Goal: Check status: Check status

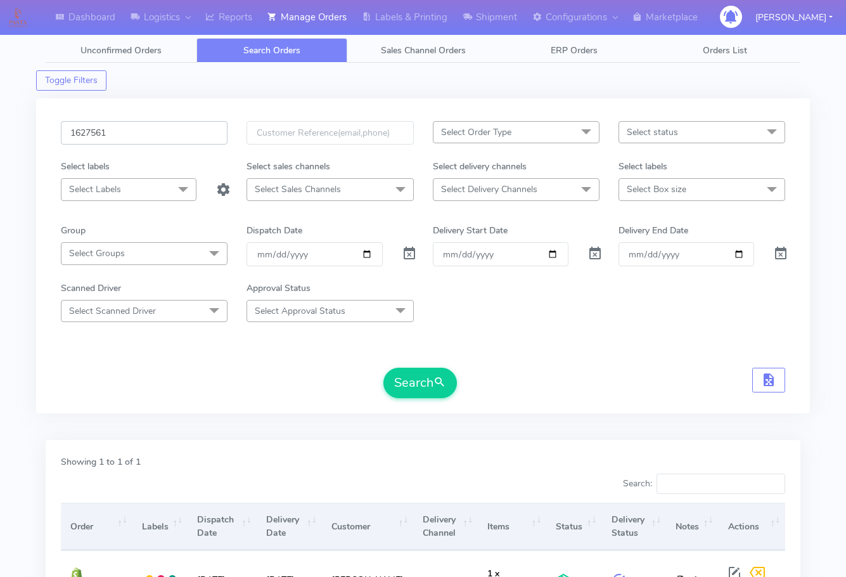
click at [159, 134] on input "1627561" at bounding box center [144, 132] width 167 height 23
paste input "329"
type input "1627329"
click at [397, 376] on button "Search" at bounding box center [419, 382] width 73 height 30
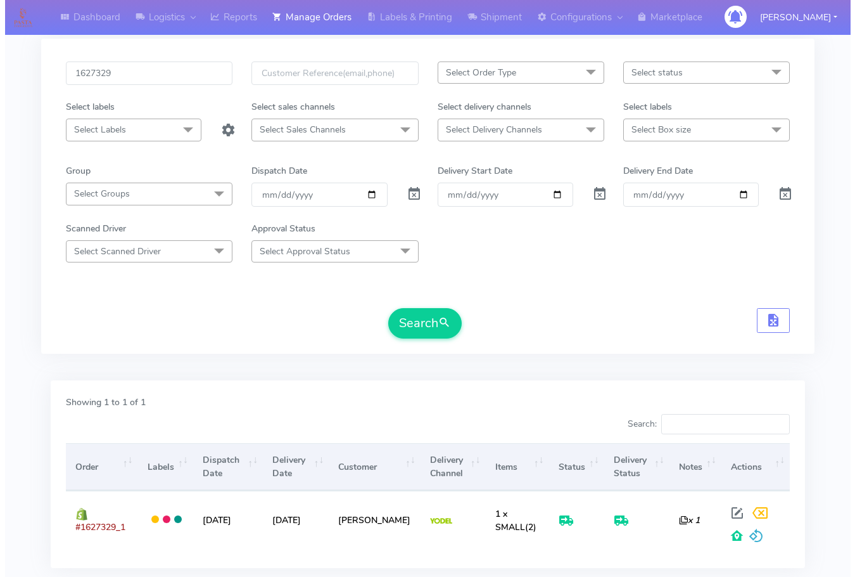
scroll to position [140, 0]
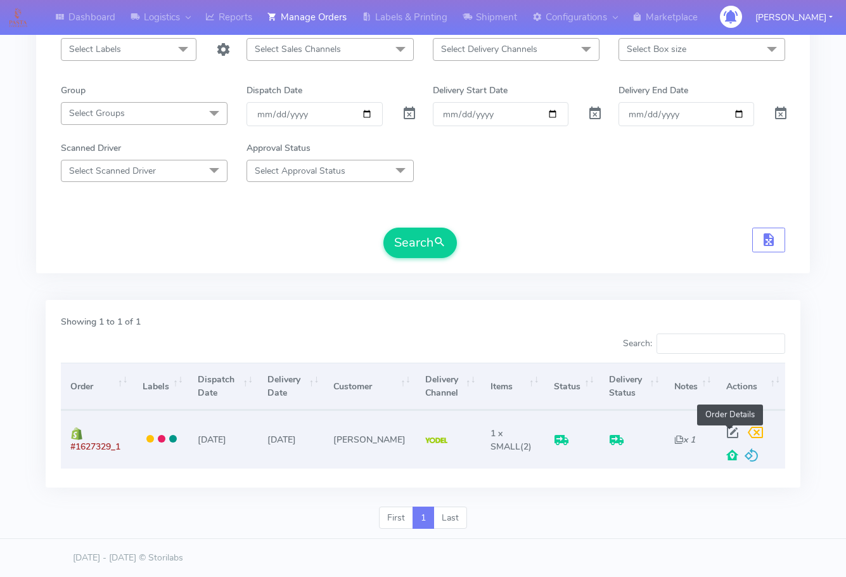
click at [730, 431] on span at bounding box center [732, 435] width 23 height 12
select select "5"
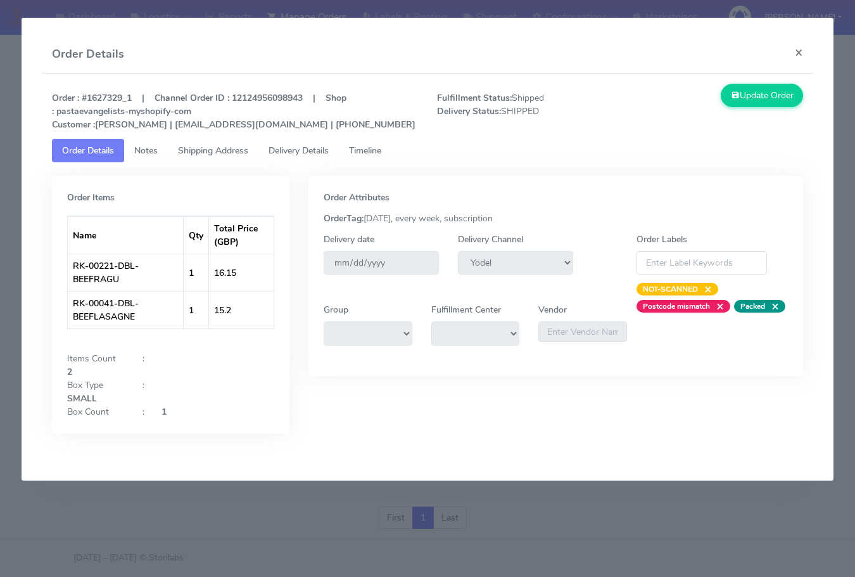
drag, startPoint x: 207, startPoint y: 154, endPoint x: 272, endPoint y: 154, distance: 65.3
click at [208, 154] on span "Shipping Address" at bounding box center [213, 150] width 70 height 12
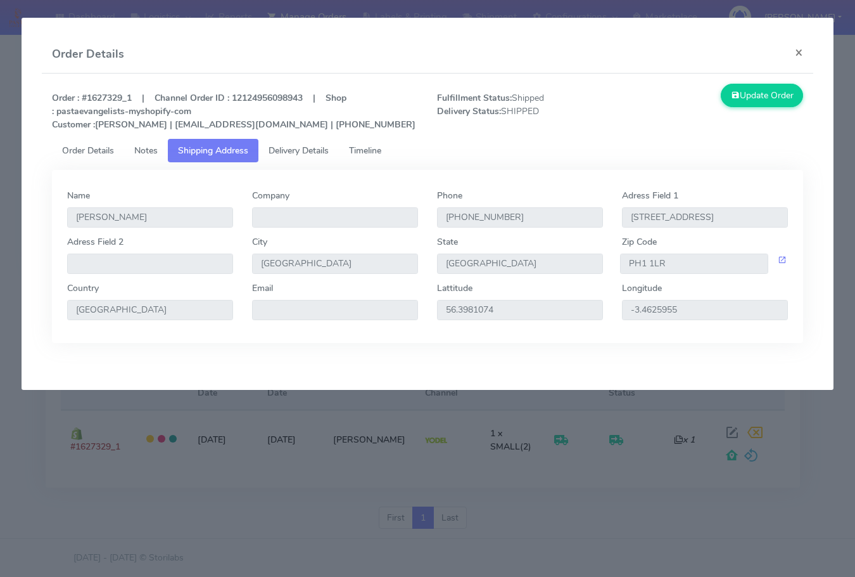
click at [316, 153] on span "Delivery Details" at bounding box center [299, 150] width 60 height 12
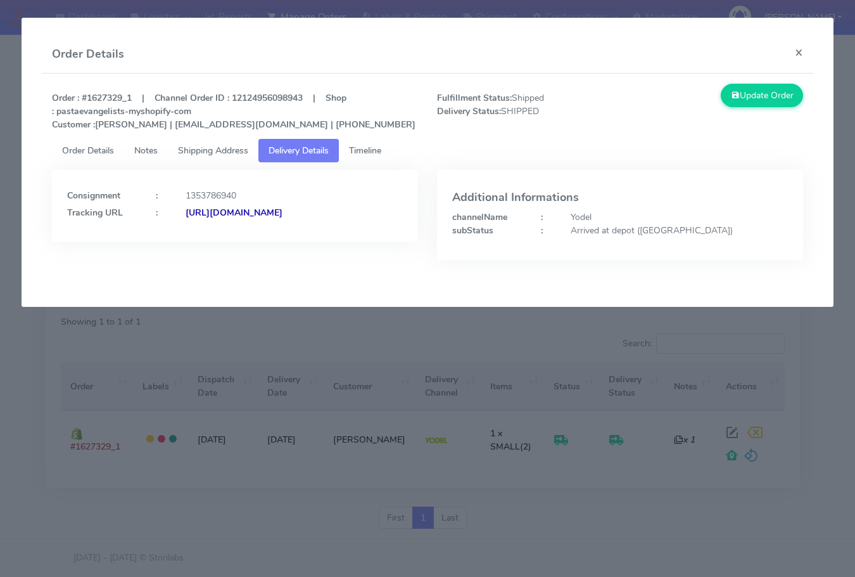
drag, startPoint x: 355, startPoint y: 255, endPoint x: 204, endPoint y: 257, distance: 150.8
click at [204, 257] on div "Consignment : 1353786940 Tracking URL : [URL][DOMAIN_NAME]" at bounding box center [234, 224] width 385 height 109
copy strong "JJD0002249960903254"
click at [795, 52] on button "×" at bounding box center [799, 52] width 29 height 34
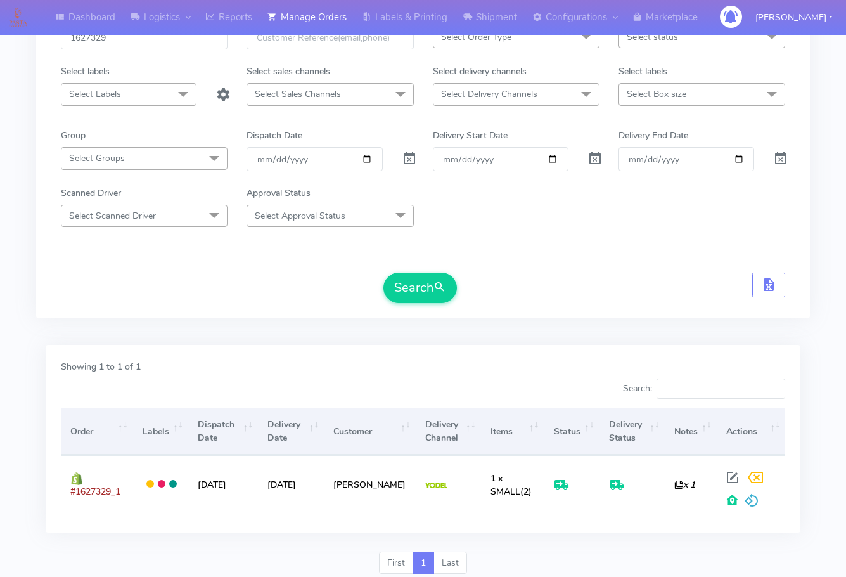
scroll to position [0, 0]
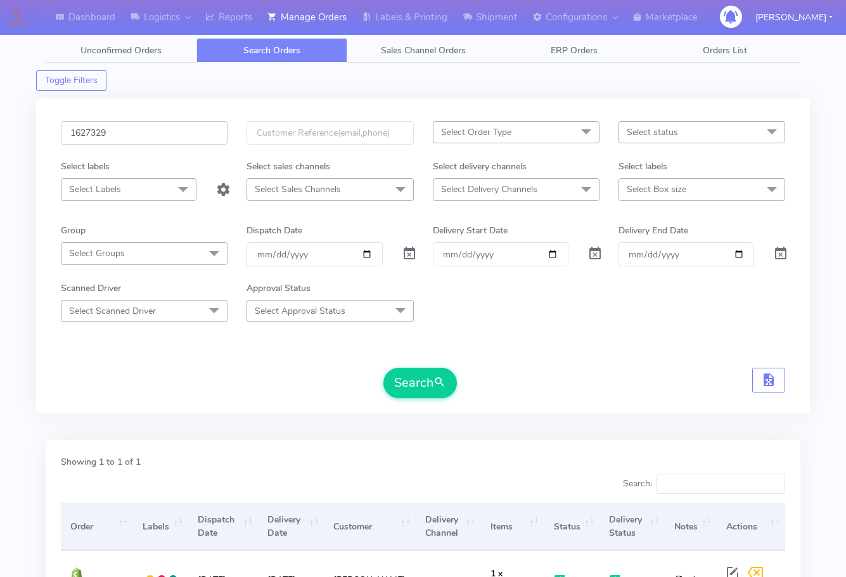
click at [128, 132] on input "1627329" at bounding box center [144, 132] width 167 height 23
click at [406, 371] on button "Search" at bounding box center [419, 382] width 73 height 30
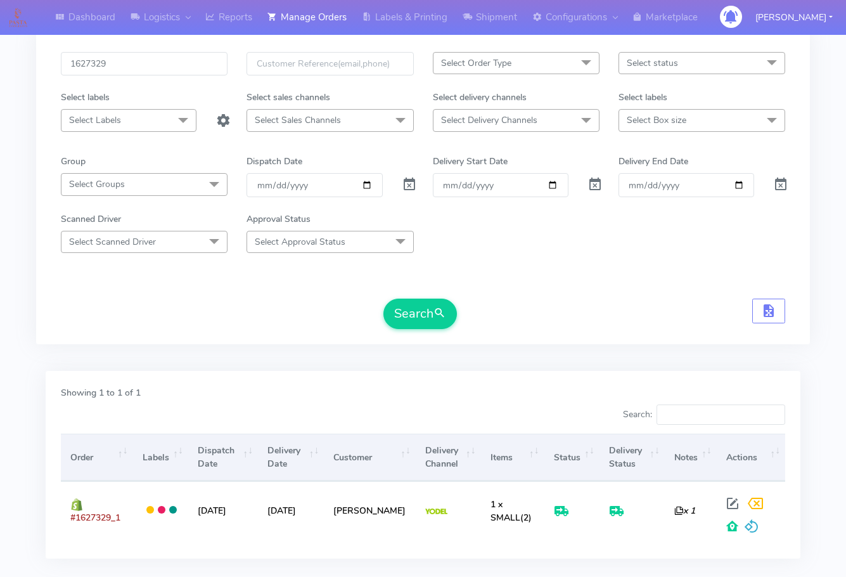
scroll to position [140, 0]
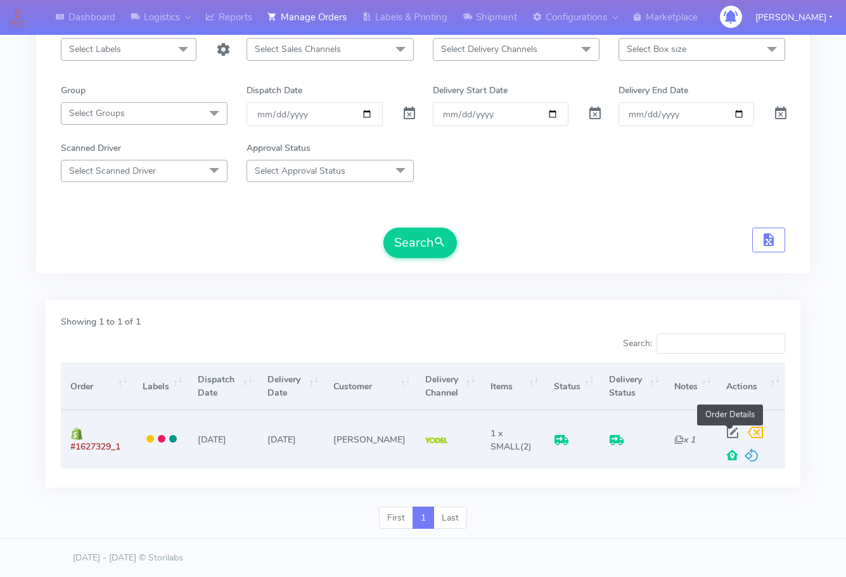
click at [725, 430] on span at bounding box center [732, 435] width 23 height 12
select select "5"
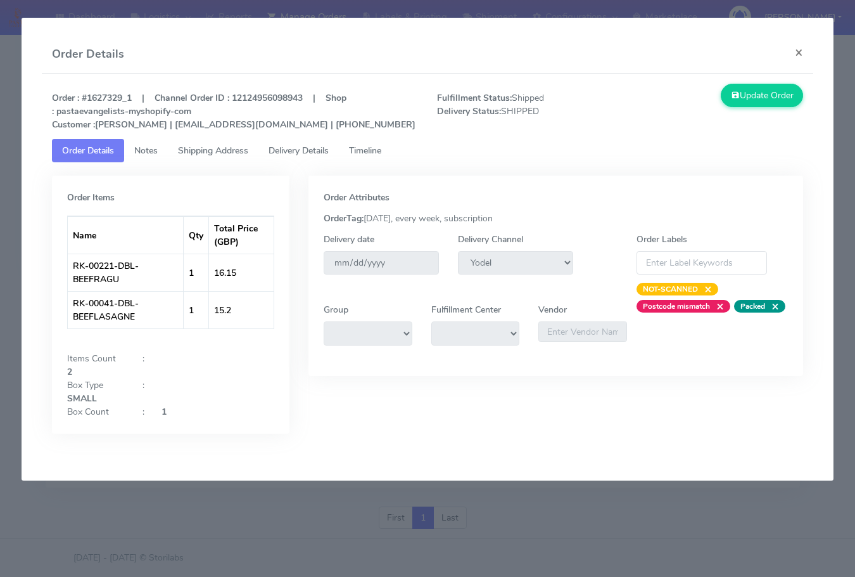
click at [204, 156] on link "Shipping Address" at bounding box center [213, 150] width 91 height 23
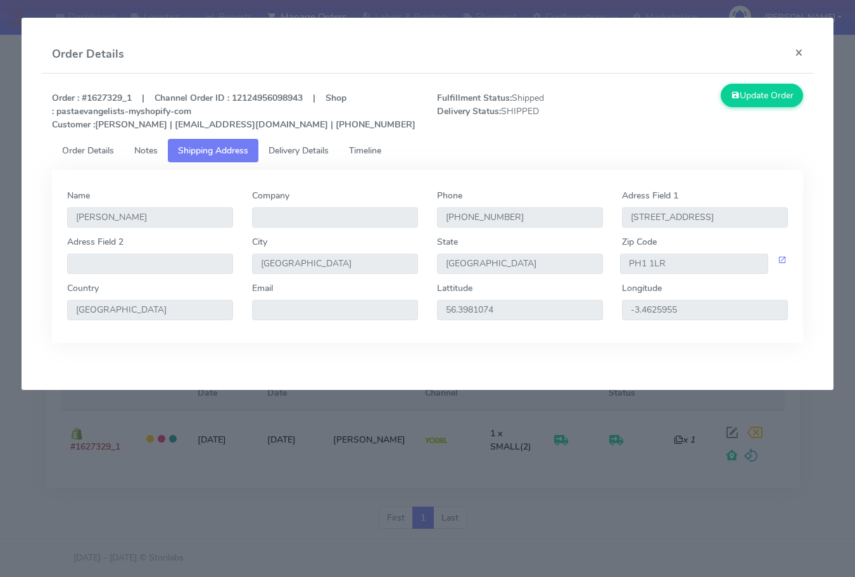
click at [291, 156] on link "Delivery Details" at bounding box center [299, 150] width 80 height 23
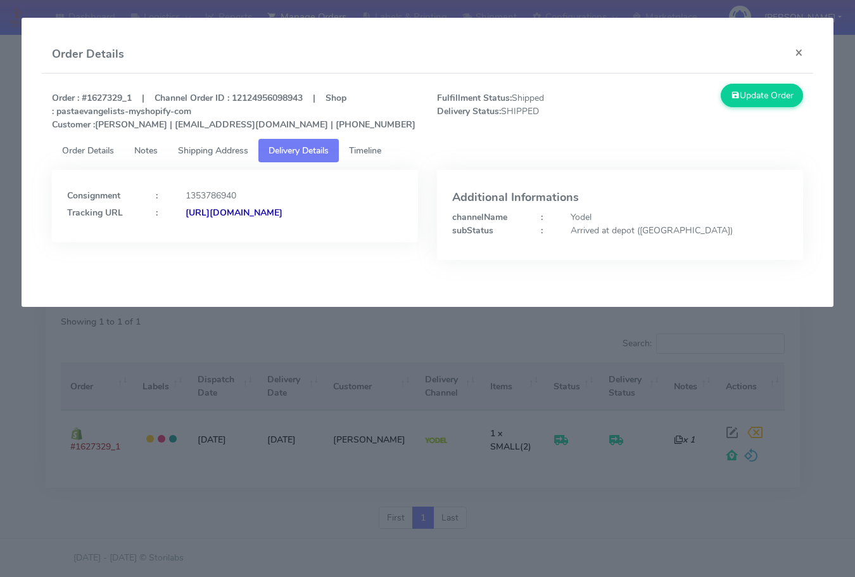
drag, startPoint x: 353, startPoint y: 245, endPoint x: 203, endPoint y: 262, distance: 150.6
click at [203, 262] on div "Consignment : 1353786940 Tracking URL : [URL][DOMAIN_NAME]" at bounding box center [234, 224] width 385 height 109
copy strong "JJD0002249960903254"
click at [803, 53] on button "×" at bounding box center [799, 52] width 29 height 34
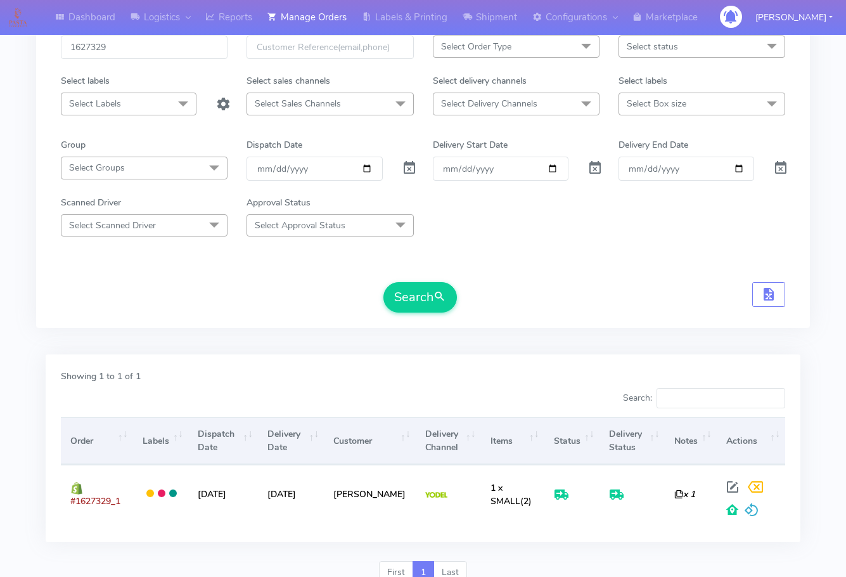
scroll to position [0, 0]
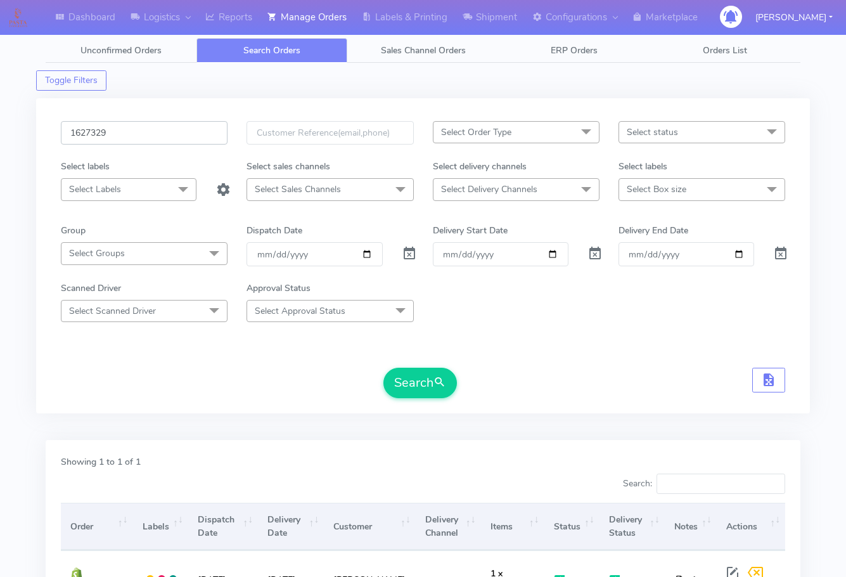
click at [130, 122] on input "1627329" at bounding box center [144, 132] width 167 height 23
click at [433, 378] on button "Search" at bounding box center [419, 382] width 73 height 30
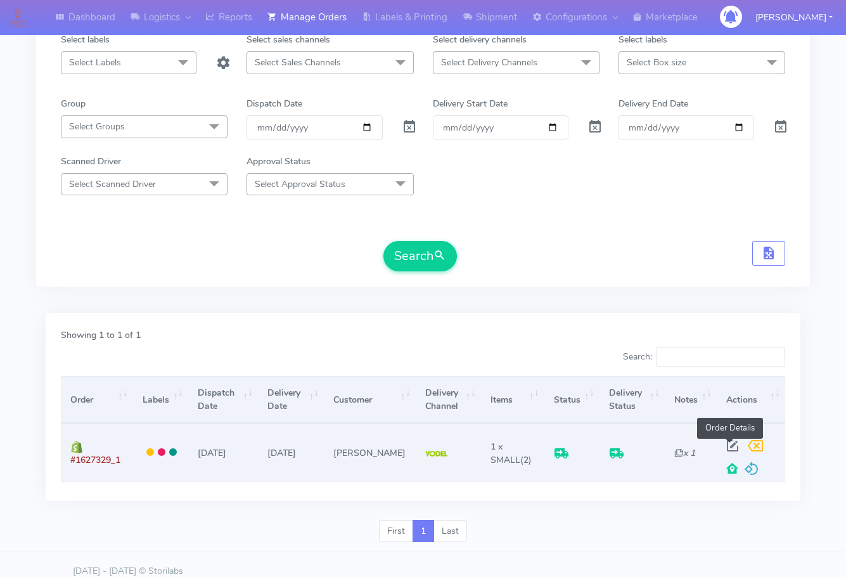
click at [727, 444] on span at bounding box center [732, 448] width 23 height 12
select select "5"
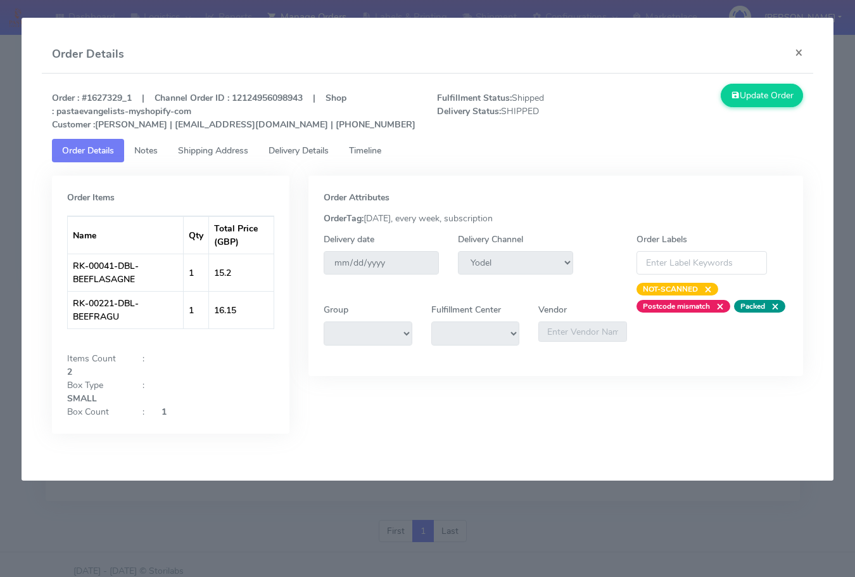
click at [201, 148] on span "Shipping Address" at bounding box center [213, 150] width 70 height 12
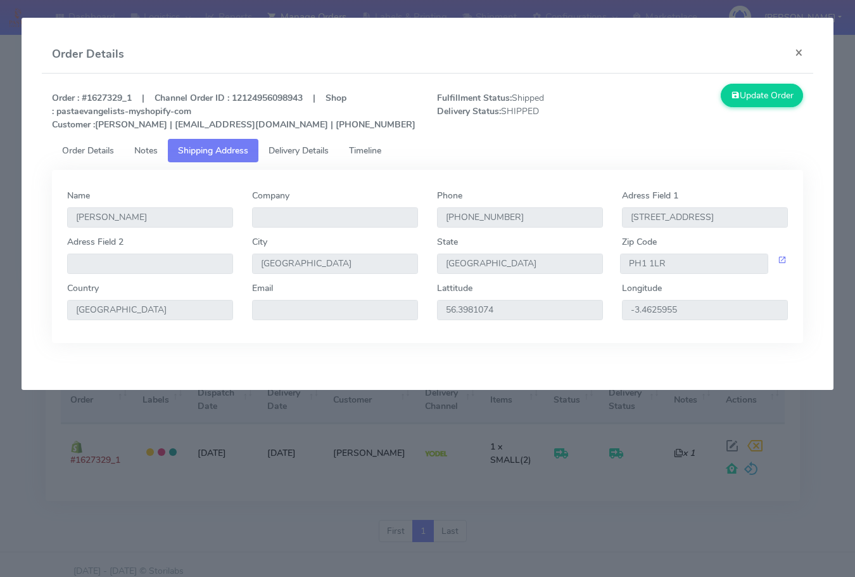
click at [290, 148] on span "Delivery Details" at bounding box center [299, 150] width 60 height 12
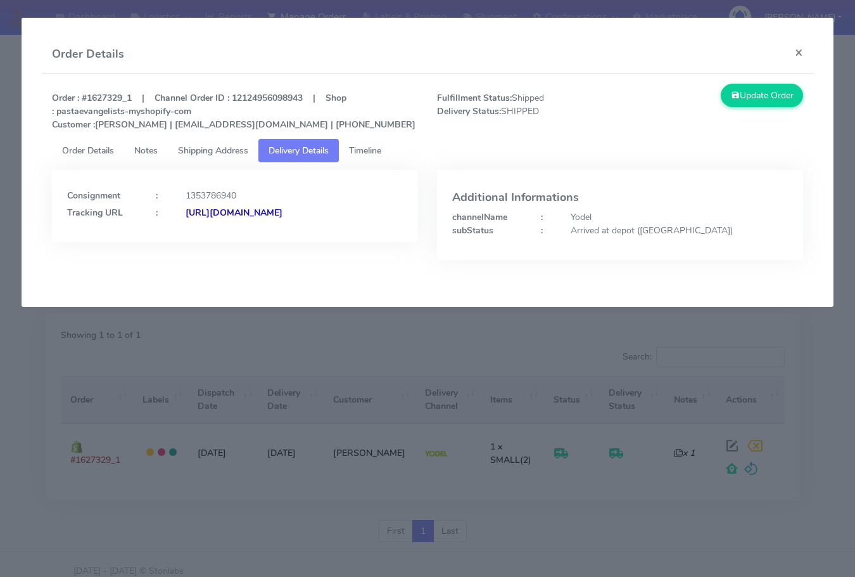
drag, startPoint x: 360, startPoint y: 236, endPoint x: 205, endPoint y: 252, distance: 156.0
click at [205, 242] on div "Consignment : 1353786940 Tracking URL : [URL][DOMAIN_NAME]" at bounding box center [235, 206] width 366 height 72
copy strong "JJD0002249960903254"
click at [810, 54] on button "×" at bounding box center [799, 52] width 29 height 34
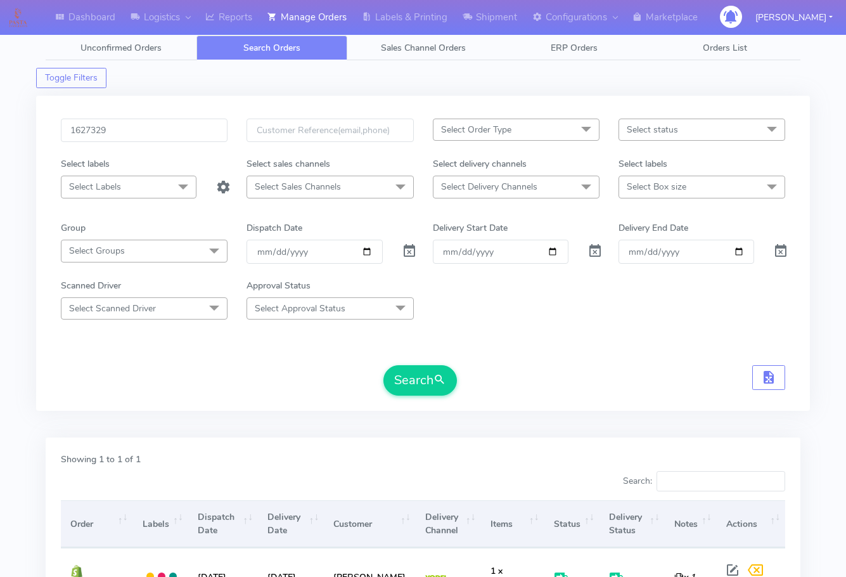
scroll to position [0, 0]
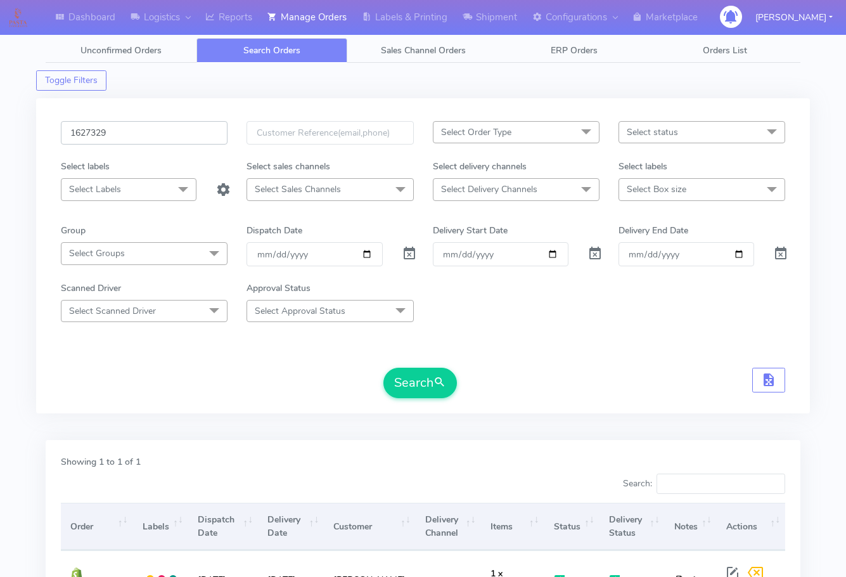
click at [156, 141] on input "1627329" at bounding box center [144, 132] width 167 height 23
paste input "13"
type input "1627313"
click at [427, 386] on button "Search" at bounding box center [419, 382] width 73 height 30
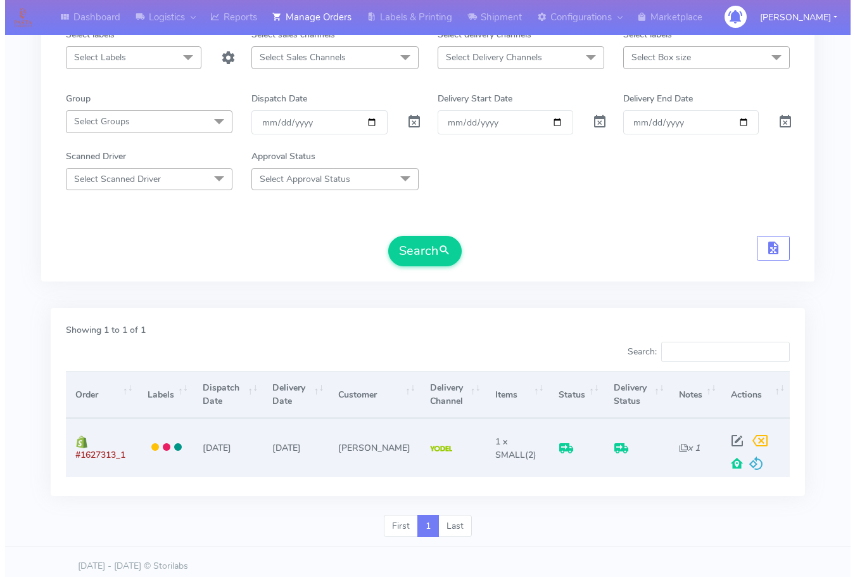
scroll to position [140, 0]
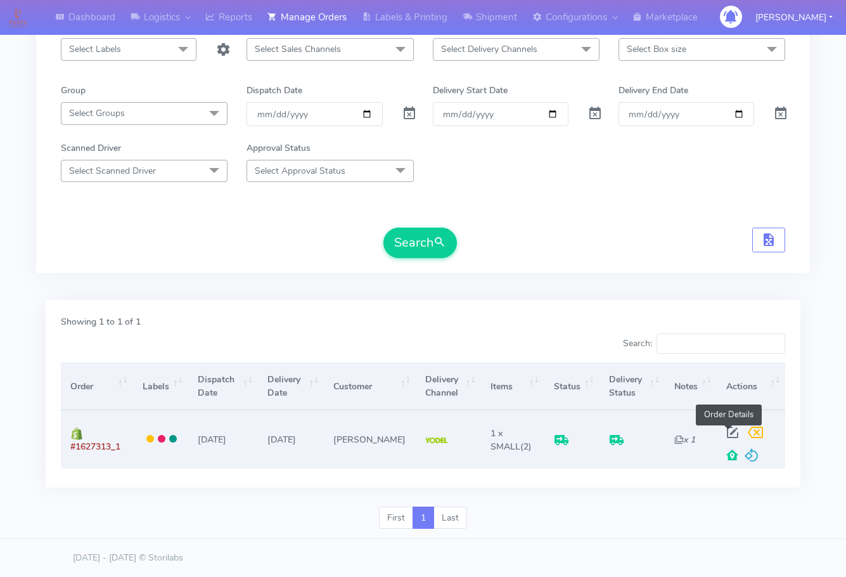
click at [727, 430] on span at bounding box center [732, 435] width 23 height 12
select select "5"
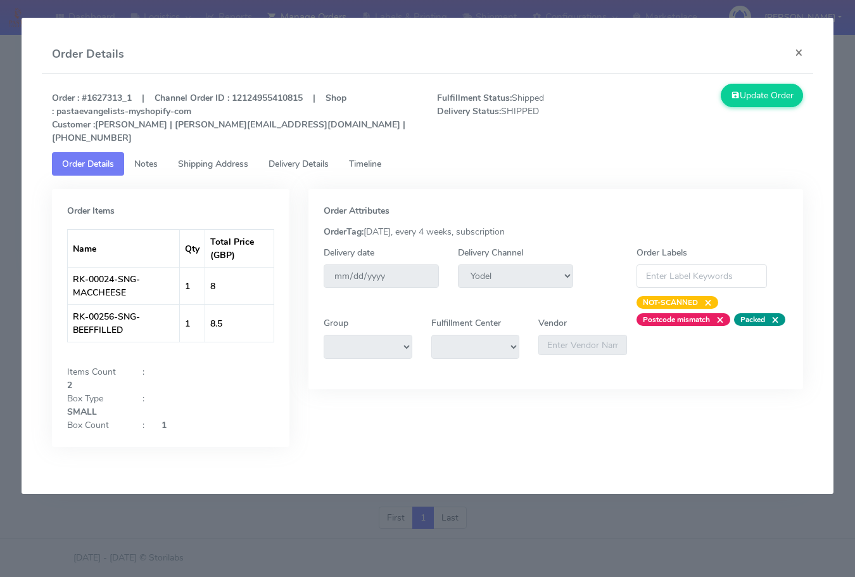
click at [307, 158] on span "Delivery Details" at bounding box center [299, 164] width 60 height 12
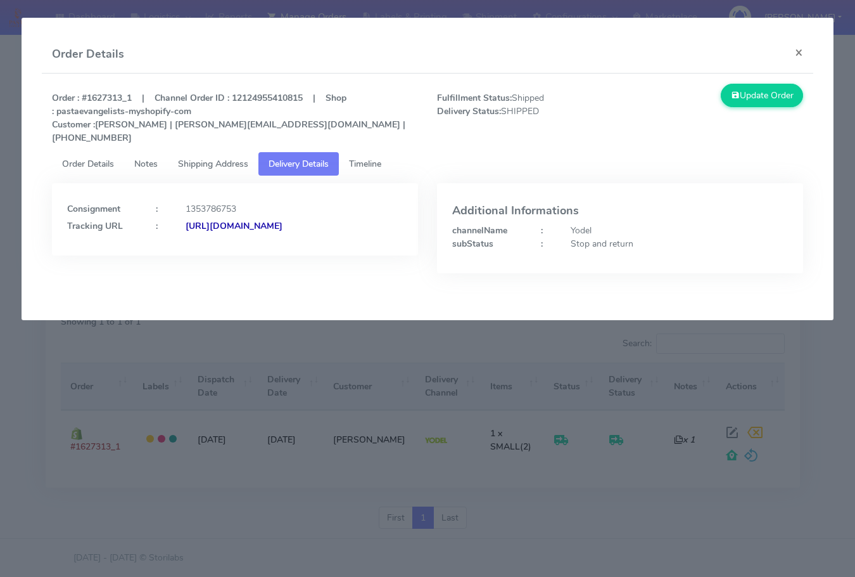
drag, startPoint x: 352, startPoint y: 243, endPoint x: 204, endPoint y: 259, distance: 149.0
click at [204, 259] on div "Consignment : 1353786753 Tracking URL : [URL][DOMAIN_NAME]" at bounding box center [234, 237] width 385 height 109
copy strong "JJD0002249960903249"
click at [796, 48] on button "×" at bounding box center [799, 52] width 29 height 34
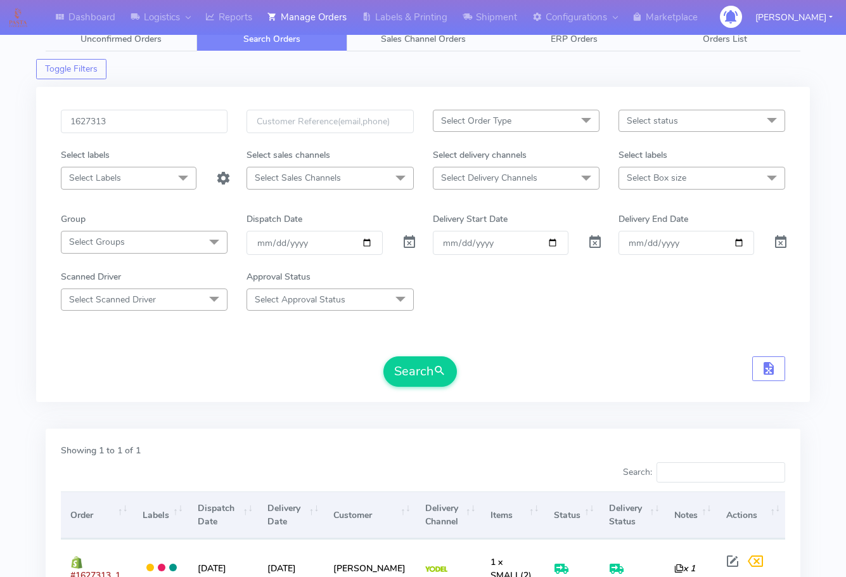
scroll to position [0, 0]
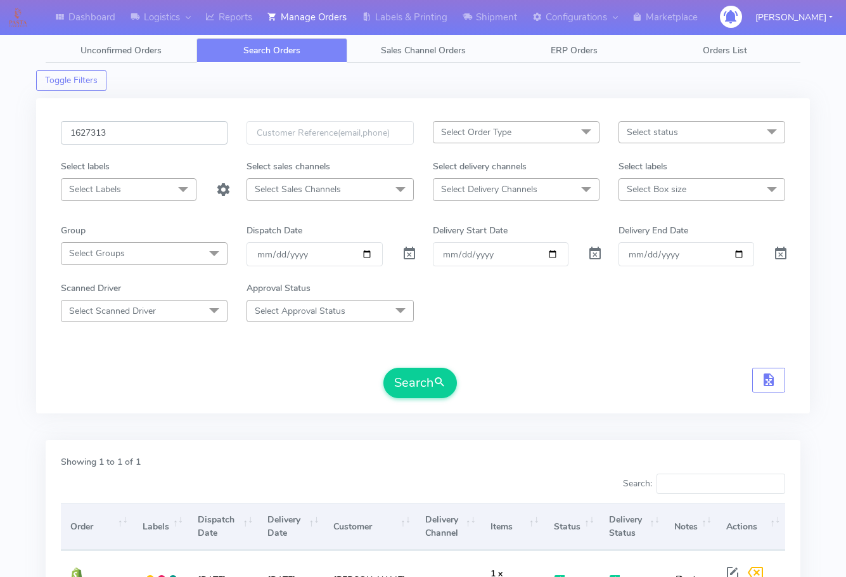
drag, startPoint x: 122, startPoint y: 133, endPoint x: 243, endPoint y: 249, distance: 167.6
click at [122, 132] on input "1627313" at bounding box center [144, 132] width 167 height 23
paste input "269"
type input "1627269"
click at [407, 376] on button "Search" at bounding box center [419, 382] width 73 height 30
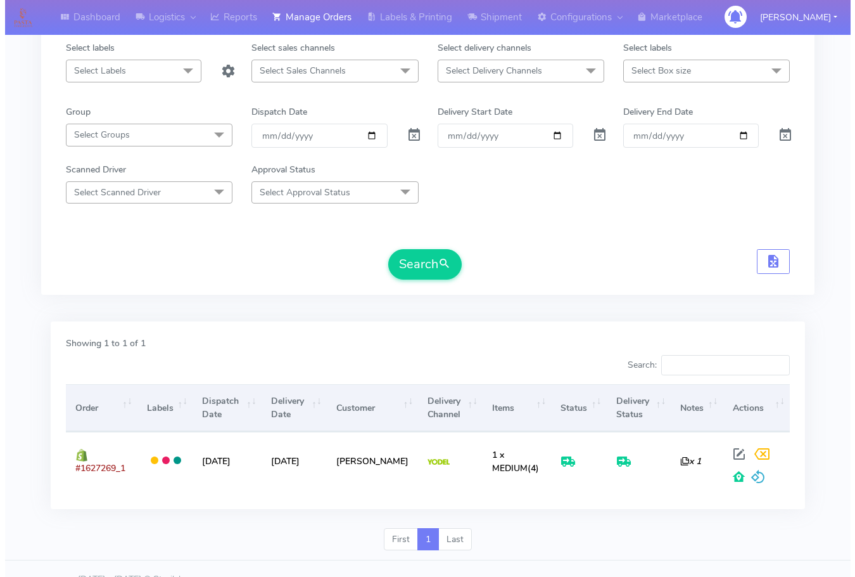
scroll to position [140, 0]
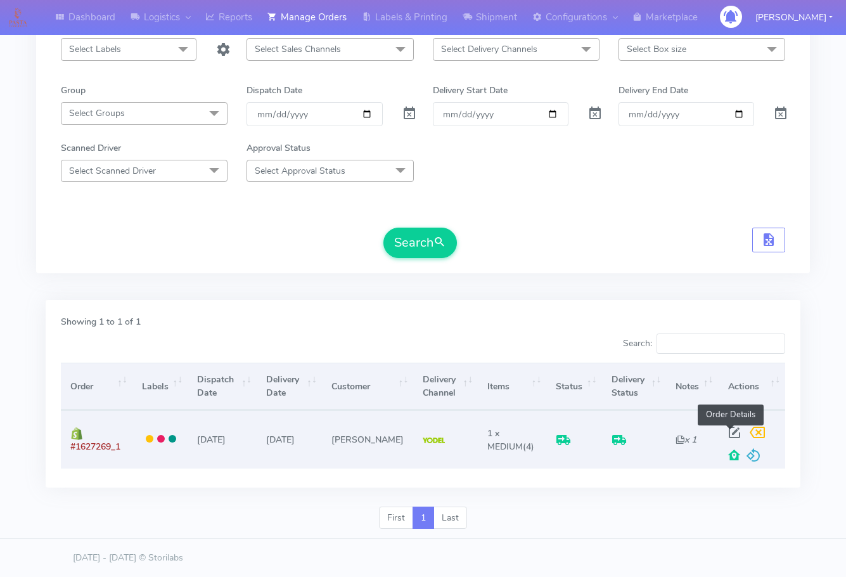
click at [729, 429] on span at bounding box center [734, 435] width 23 height 12
select select "5"
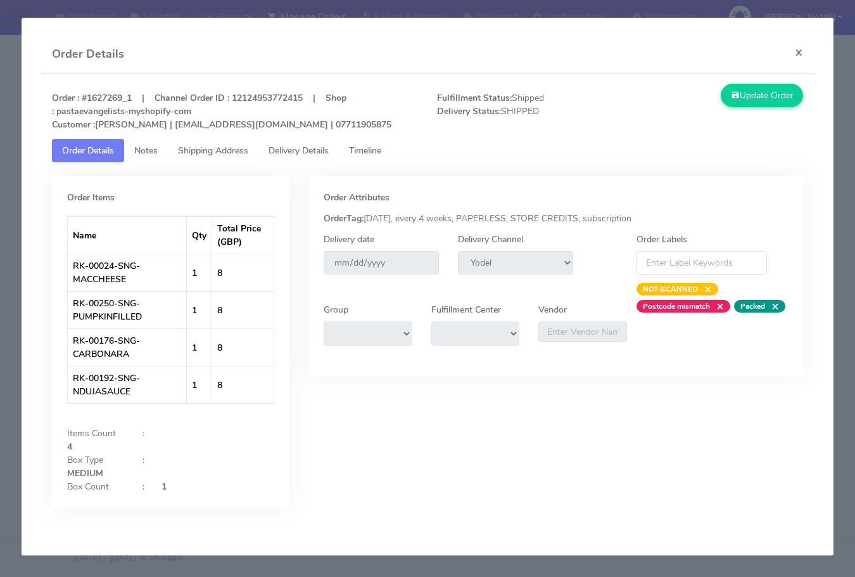
drag, startPoint x: 205, startPoint y: 146, endPoint x: 300, endPoint y: 146, distance: 95.0
click at [207, 146] on span "Shipping Address" at bounding box center [213, 150] width 70 height 12
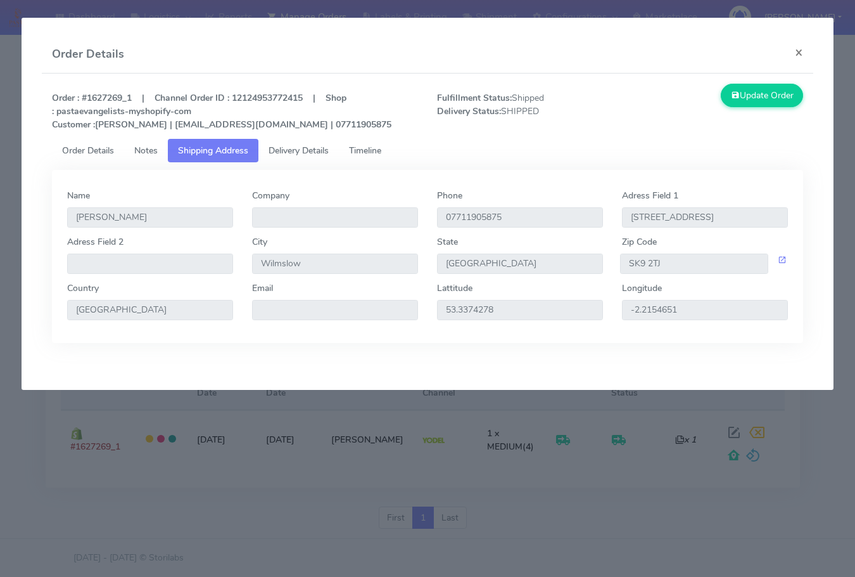
click at [300, 146] on span "Delivery Details" at bounding box center [299, 150] width 60 height 12
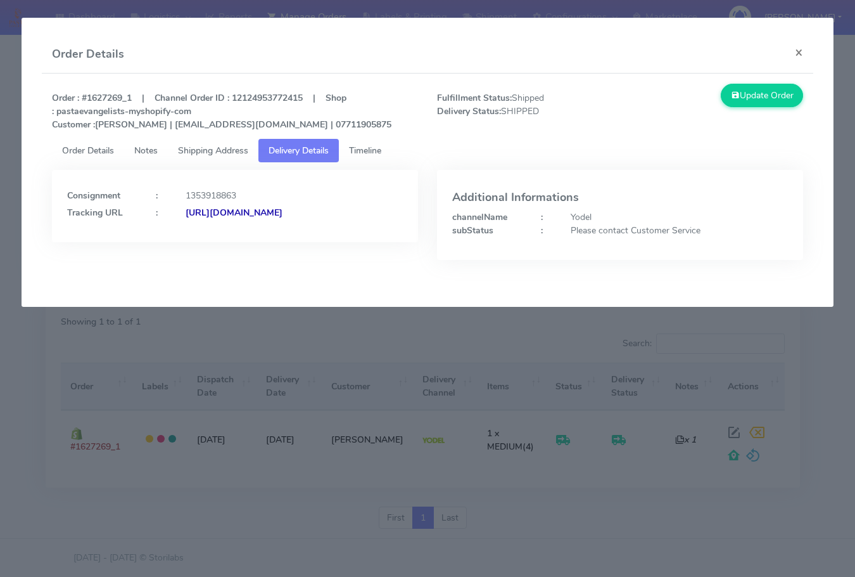
drag, startPoint x: 352, startPoint y: 261, endPoint x: 203, endPoint y: 265, distance: 149.0
click at [203, 265] on div "Consignment : 1353918863 Tracking URL : [URL][DOMAIN_NAME]" at bounding box center [234, 224] width 385 height 109
copy strong "JJD0002249960903292"
click at [805, 53] on button "×" at bounding box center [799, 52] width 29 height 34
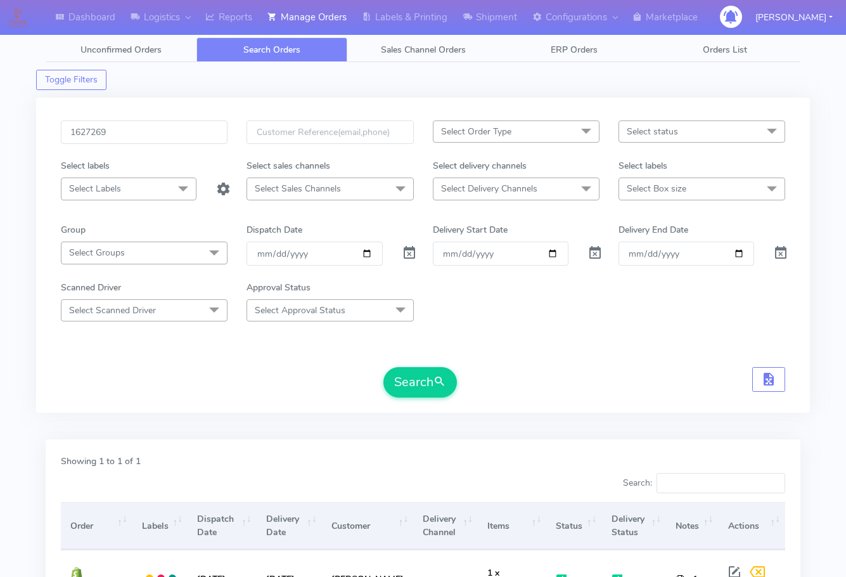
scroll to position [0, 0]
click at [143, 134] on input "1627269" at bounding box center [144, 132] width 167 height 23
paste input "46"
type input "1627246"
click at [433, 383] on button "Search" at bounding box center [419, 382] width 73 height 30
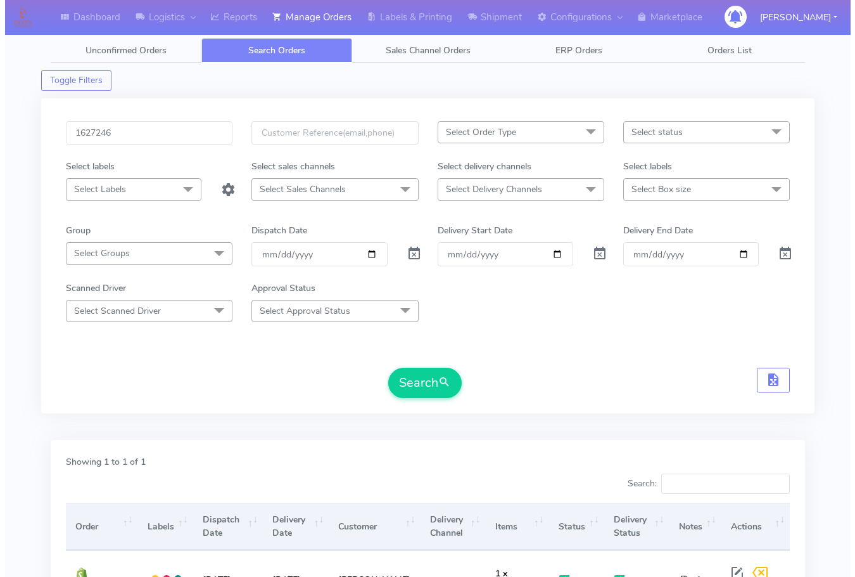
scroll to position [140, 0]
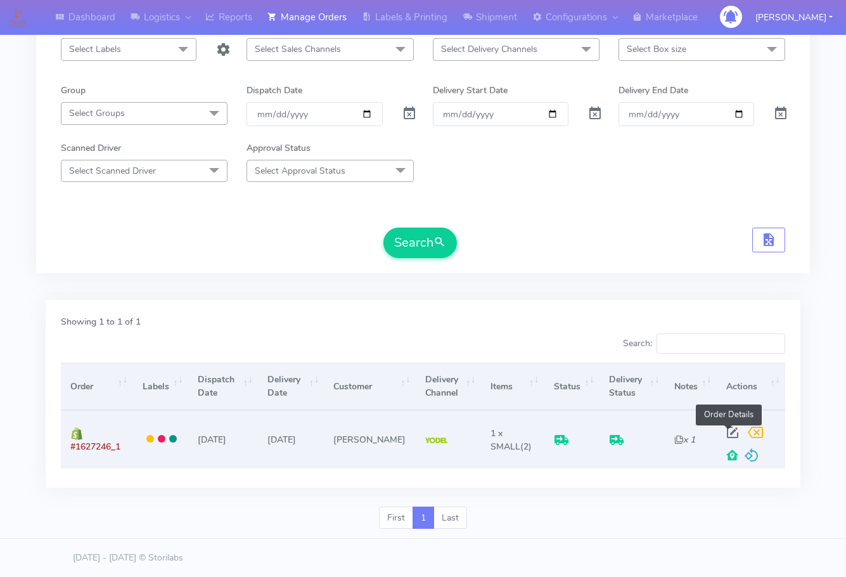
click at [728, 429] on span at bounding box center [732, 435] width 23 height 12
select select "5"
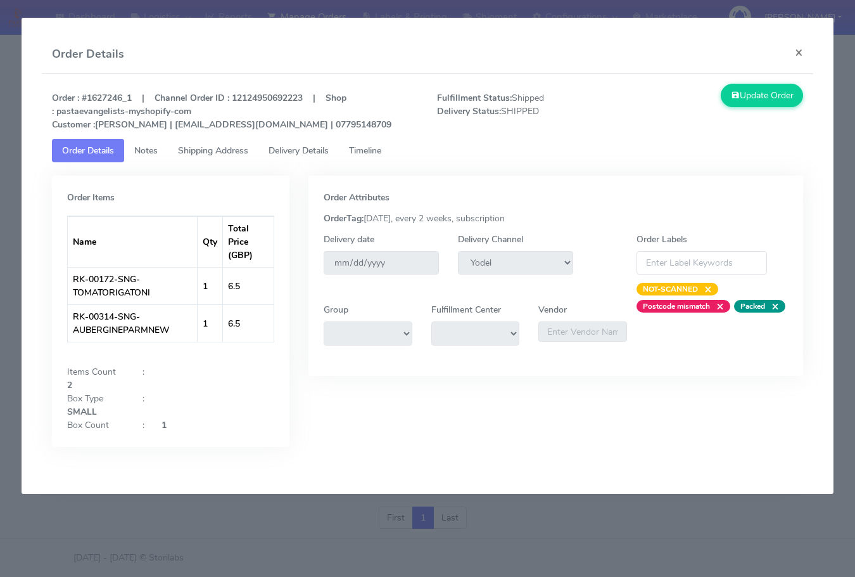
click at [224, 151] on span "Shipping Address" at bounding box center [213, 150] width 70 height 12
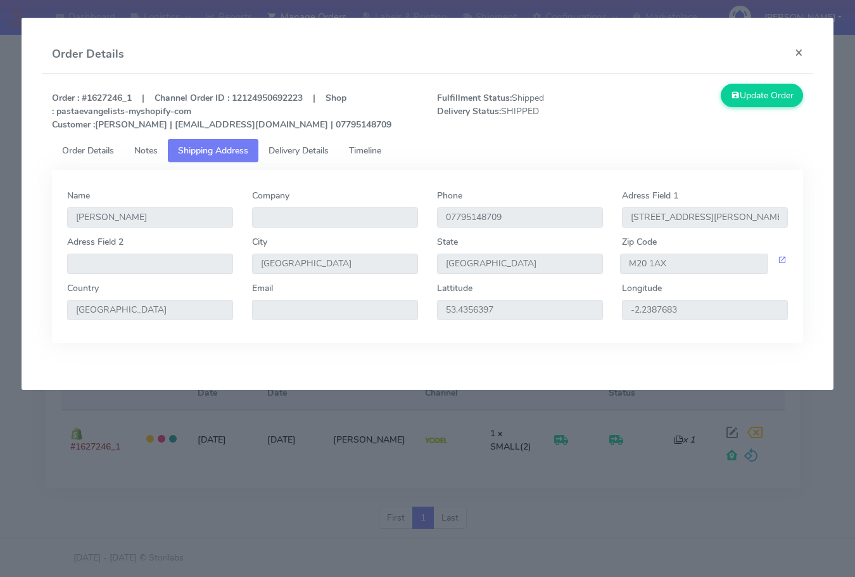
click at [305, 148] on span "Delivery Details" at bounding box center [299, 150] width 60 height 12
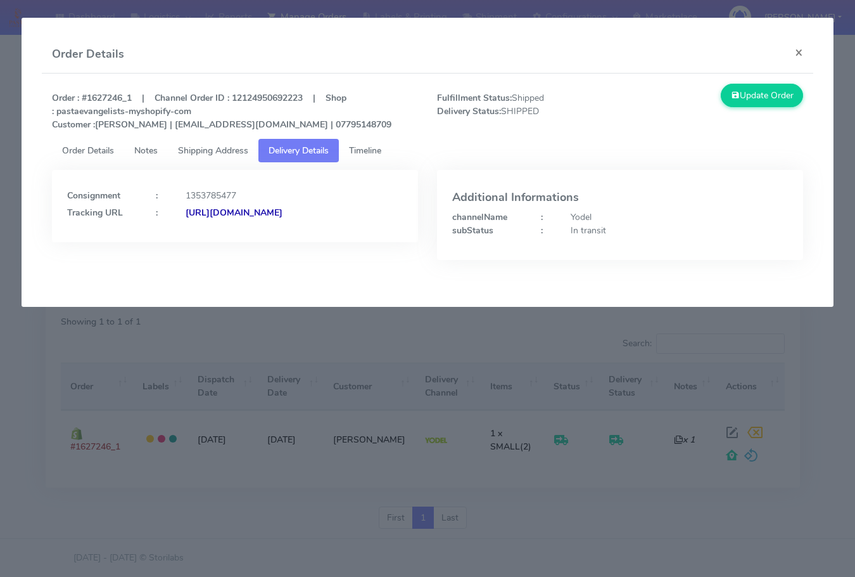
drag, startPoint x: 347, startPoint y: 246, endPoint x: 205, endPoint y: 260, distance: 143.2
click at [205, 260] on div "Consignment : 1353785477 Tracking URL : [URL][DOMAIN_NAME]" at bounding box center [234, 224] width 385 height 109
copy strong "JJD0002249960903225"
drag, startPoint x: 793, startPoint y: 54, endPoint x: 758, endPoint y: 76, distance: 41.3
click at [793, 53] on button "×" at bounding box center [799, 52] width 29 height 34
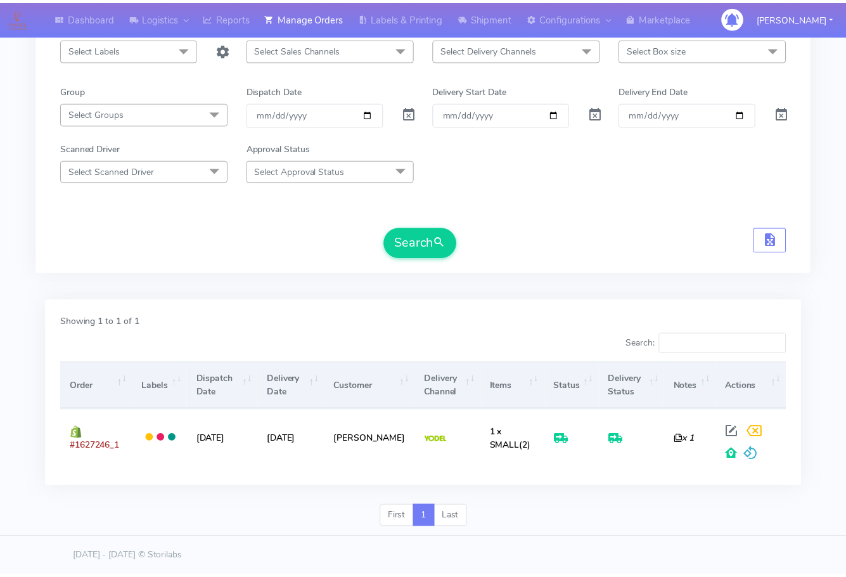
scroll to position [0, 0]
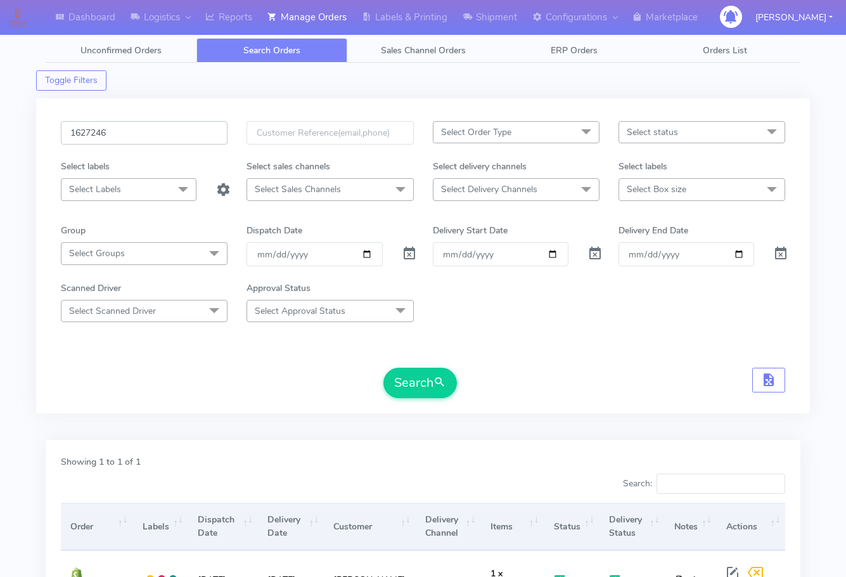
click at [139, 141] on input "1627246" at bounding box center [144, 132] width 167 height 23
paste input "6579"
type input "1626579"
click at [430, 384] on button "Search" at bounding box center [419, 382] width 73 height 30
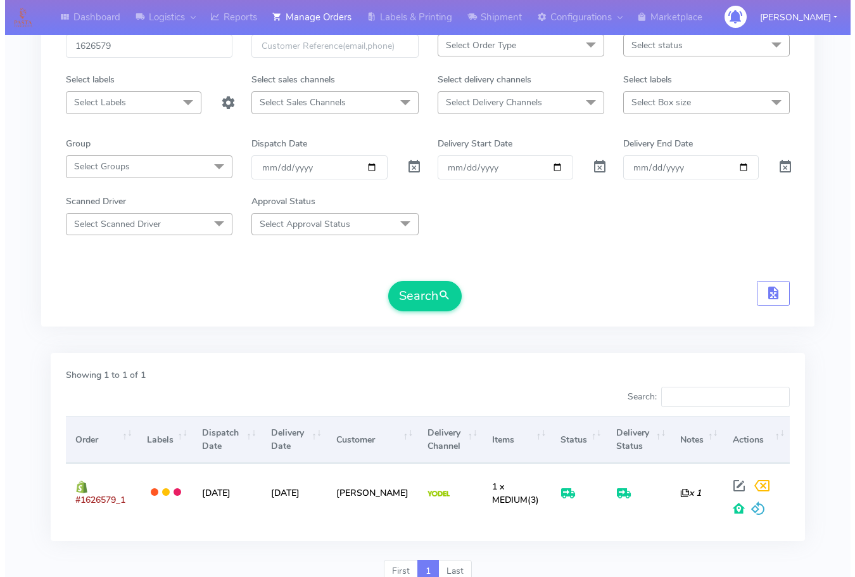
scroll to position [140, 0]
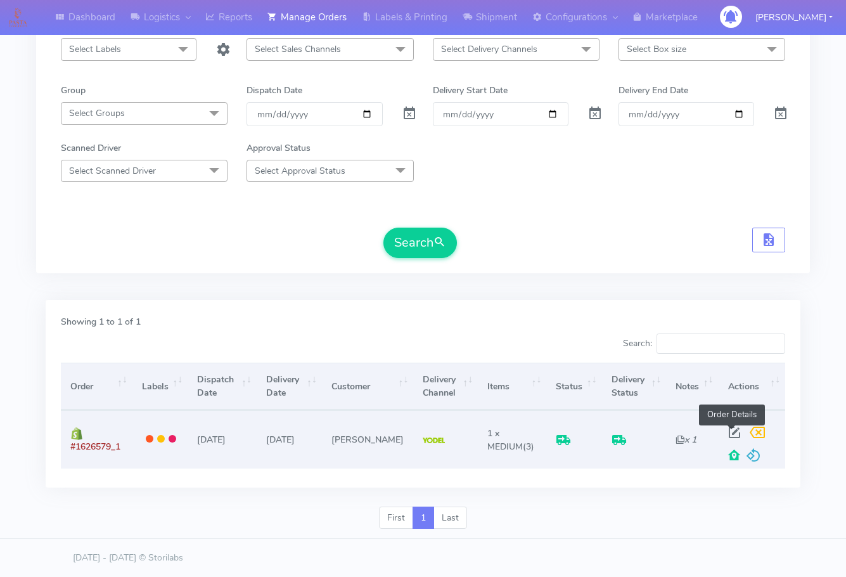
click at [735, 429] on span at bounding box center [734, 435] width 23 height 12
select select "5"
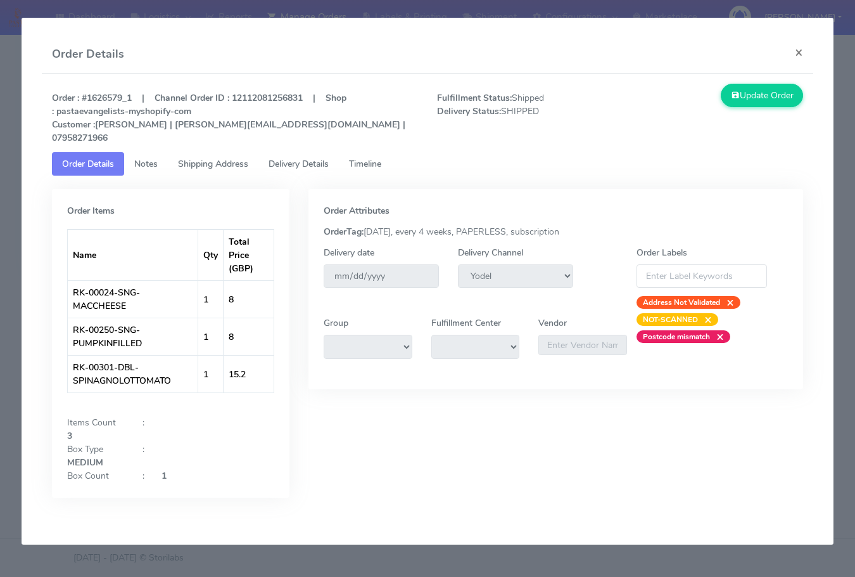
click at [215, 158] on span "Shipping Address" at bounding box center [213, 164] width 70 height 12
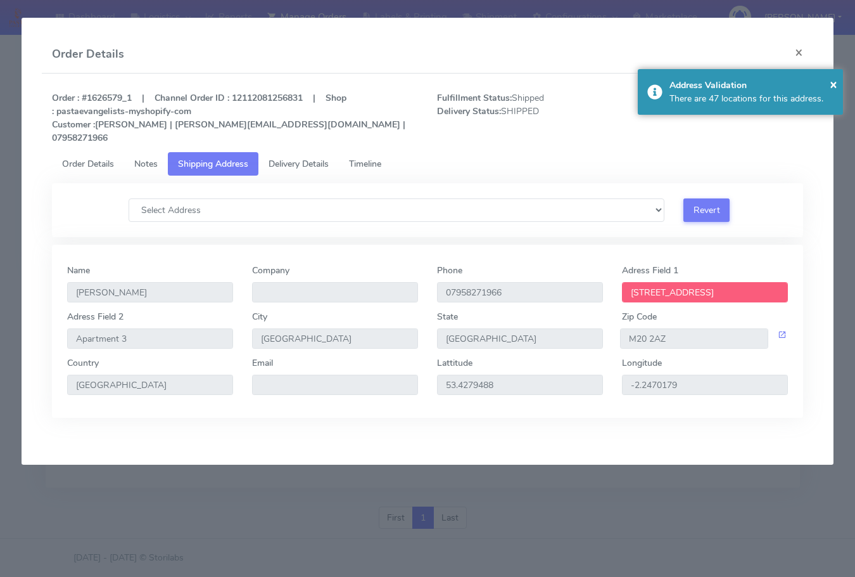
click at [307, 158] on span "Delivery Details" at bounding box center [299, 164] width 60 height 12
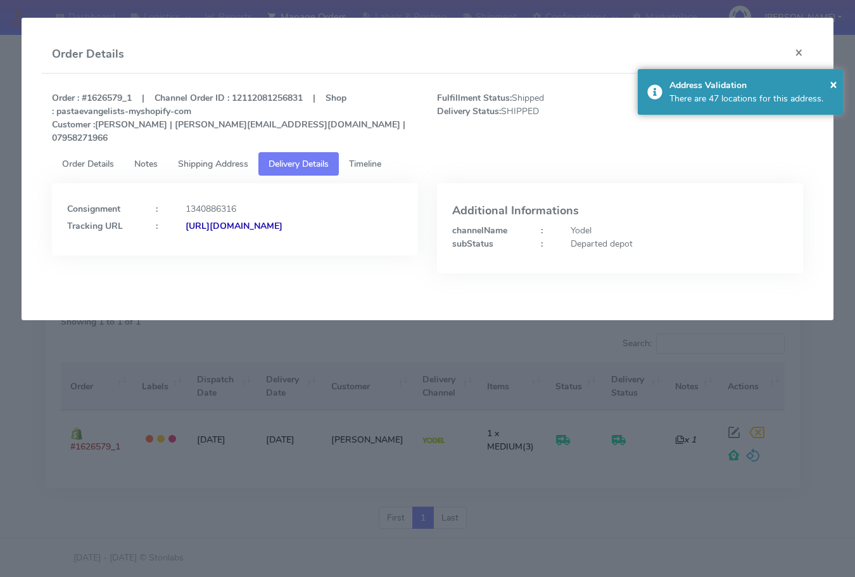
drag, startPoint x: 345, startPoint y: 234, endPoint x: 205, endPoint y: 259, distance: 142.1
click at [205, 259] on div "Consignment : 1340886316 Tracking URL : [URL][DOMAIN_NAME]" at bounding box center [234, 237] width 385 height 109
copy strong "JJD0002249960902629"
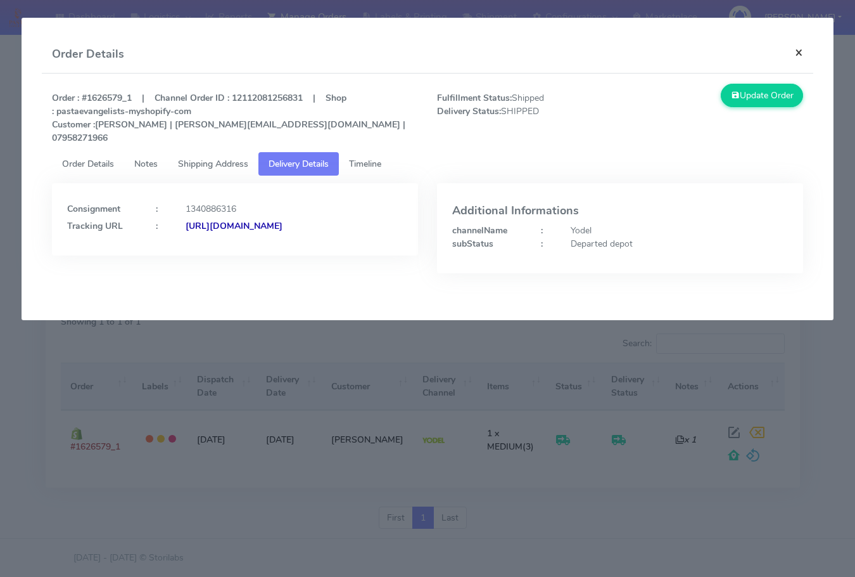
click at [800, 53] on button "×" at bounding box center [799, 52] width 29 height 34
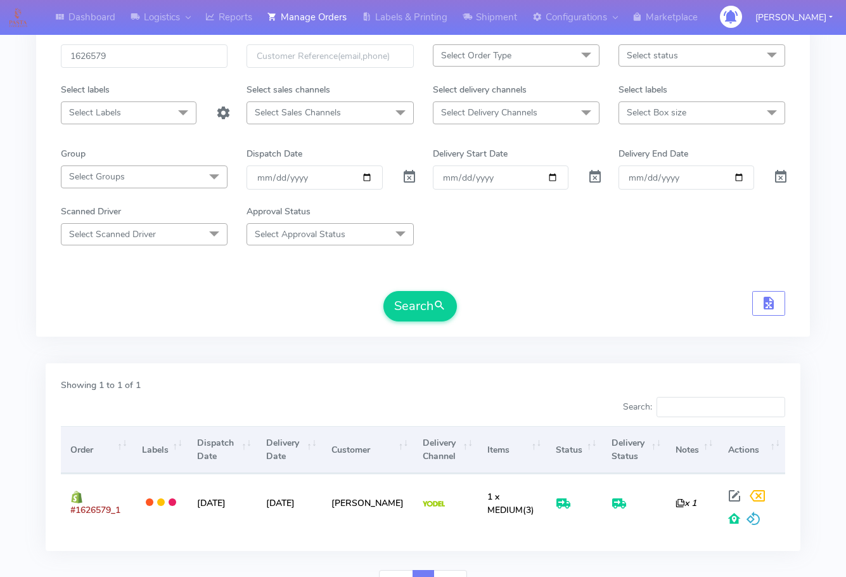
scroll to position [0, 0]
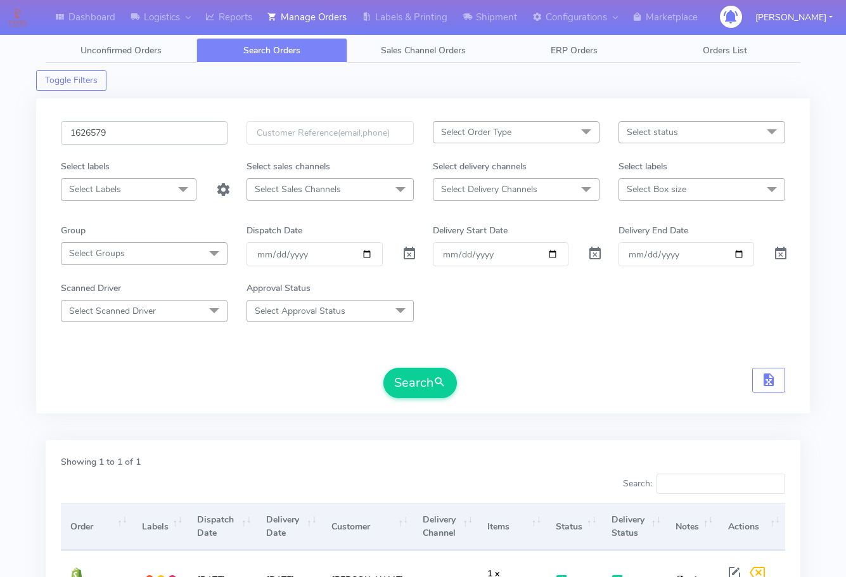
click at [155, 129] on input "1626579" at bounding box center [144, 132] width 167 height 23
paste input "8045"
click at [414, 376] on button "Search" at bounding box center [419, 382] width 73 height 30
drag, startPoint x: 153, startPoint y: 134, endPoint x: 181, endPoint y: 186, distance: 58.1
click at [153, 134] on input "1628045" at bounding box center [144, 132] width 167 height 23
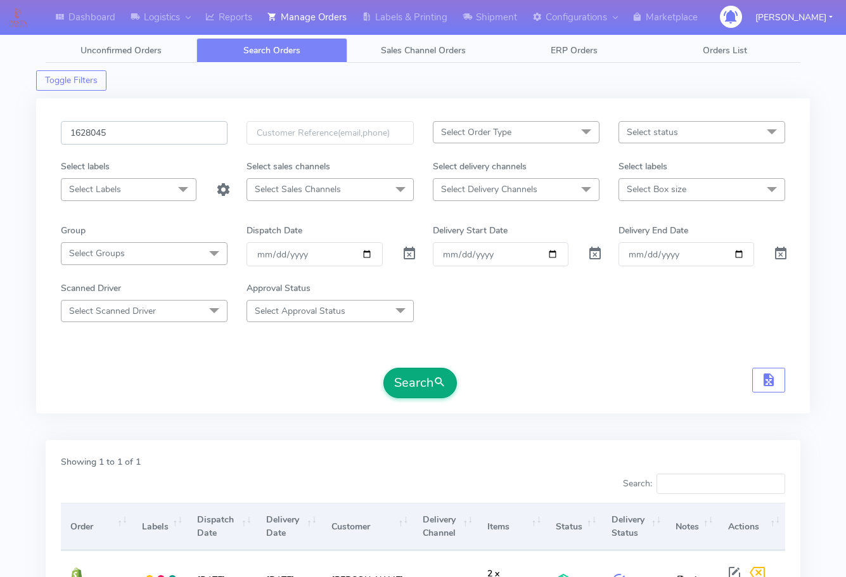
paste input "6773"
click at [407, 381] on button "Search" at bounding box center [419, 382] width 73 height 30
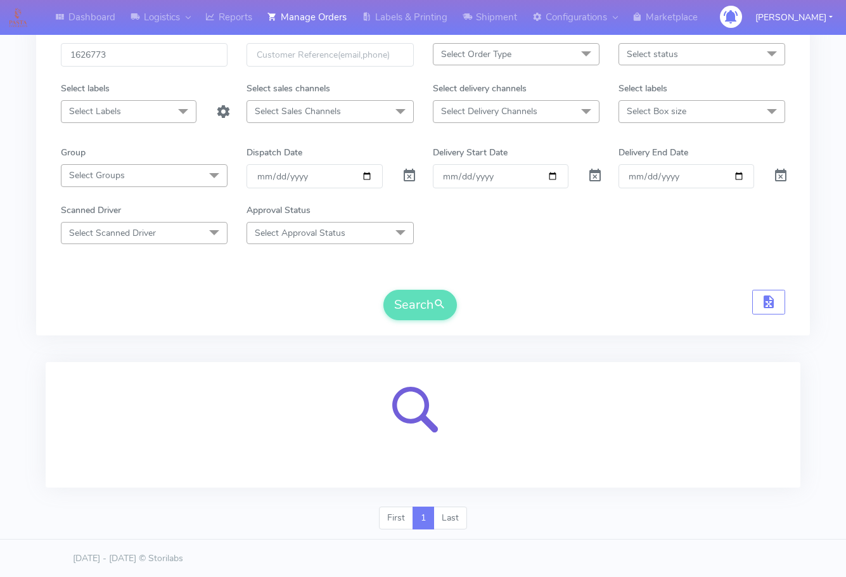
scroll to position [79, 0]
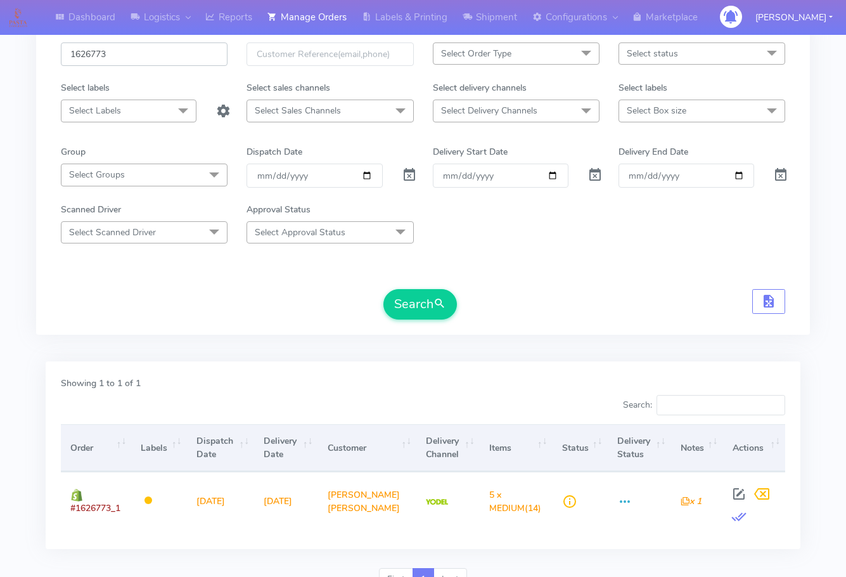
click at [160, 42] on input "1626773" at bounding box center [144, 53] width 167 height 23
paste input "7530"
type input "1627530"
click at [425, 309] on button "Search" at bounding box center [419, 304] width 73 height 30
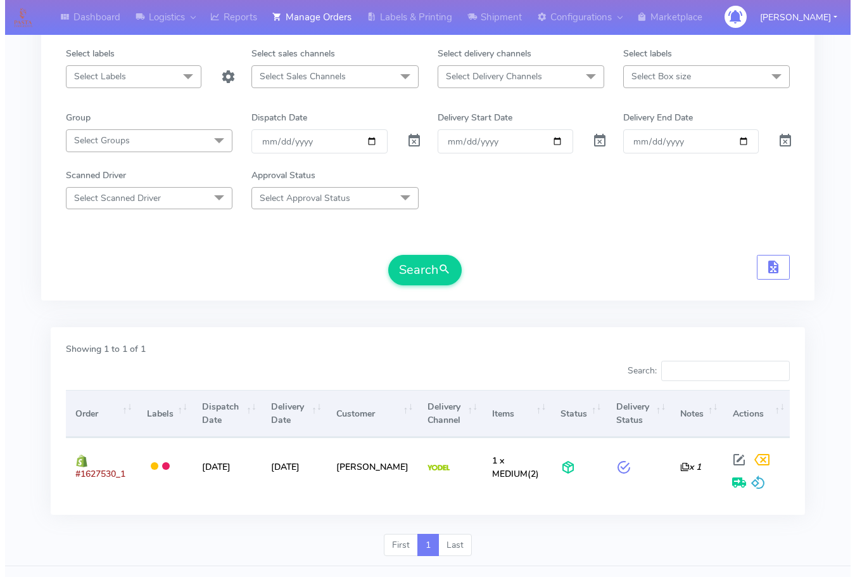
scroll to position [140, 0]
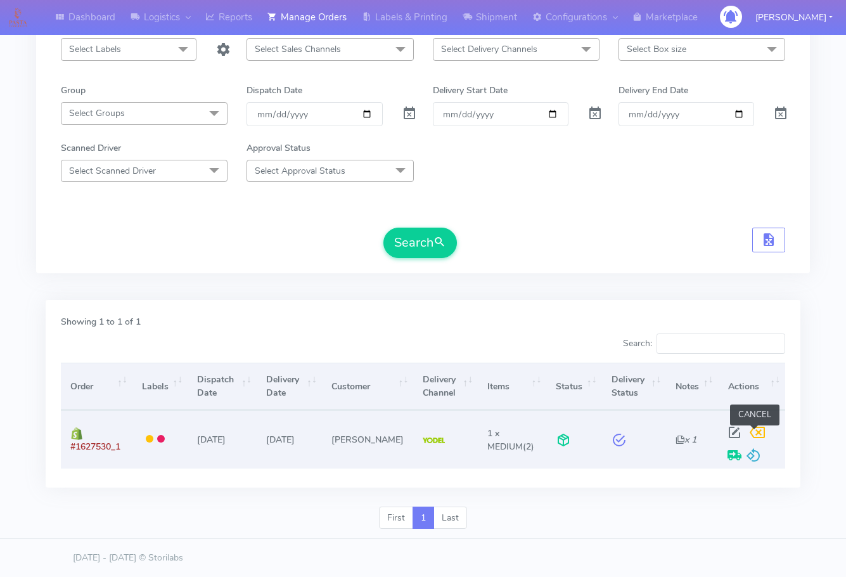
click at [752, 433] on span at bounding box center [757, 435] width 23 height 12
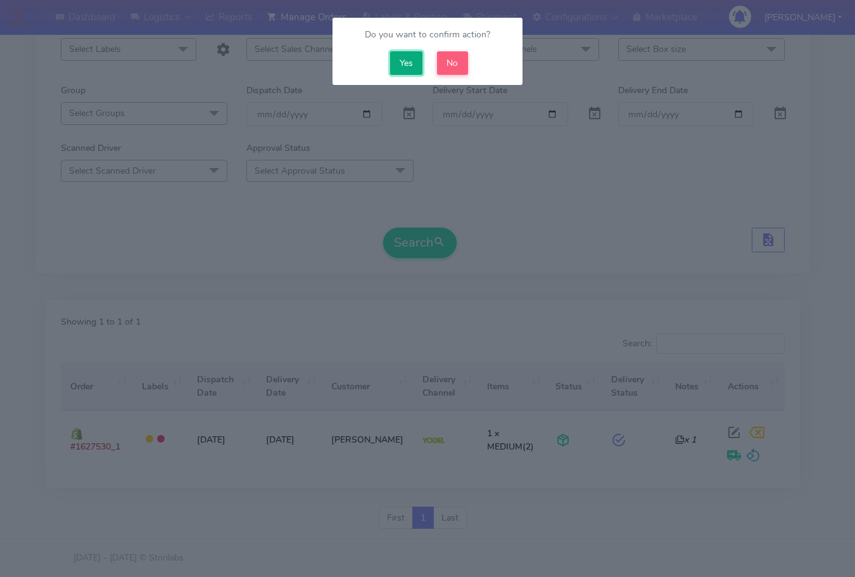
click at [409, 63] on button "Yes" at bounding box center [406, 62] width 33 height 23
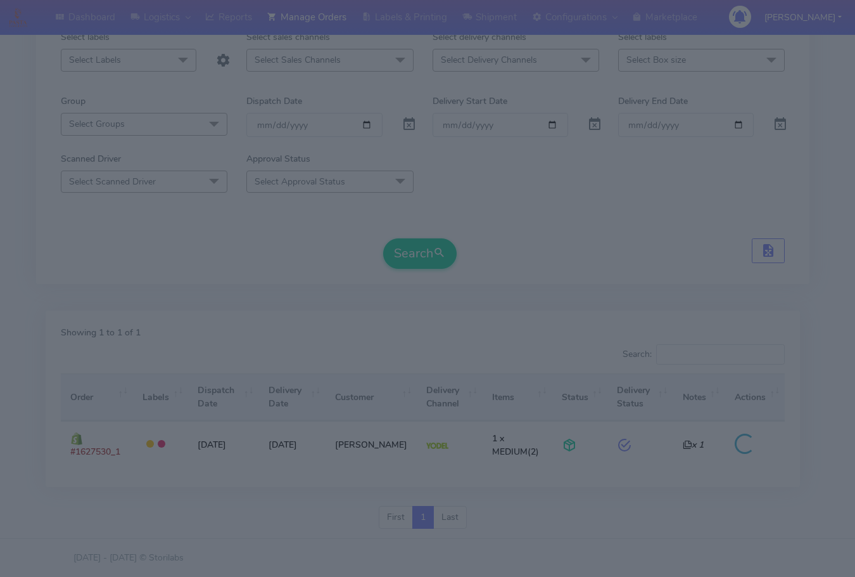
scroll to position [129, 0]
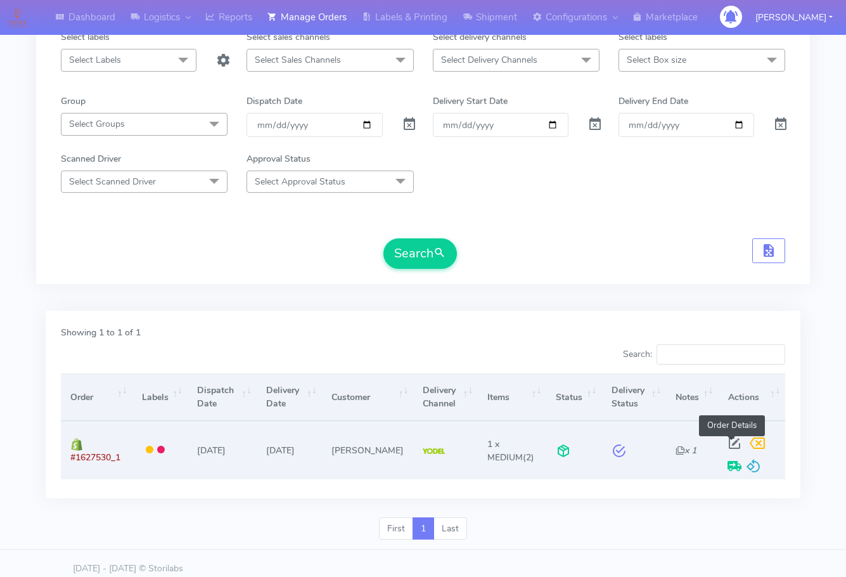
click at [729, 440] on span at bounding box center [734, 446] width 23 height 12
select select "5"
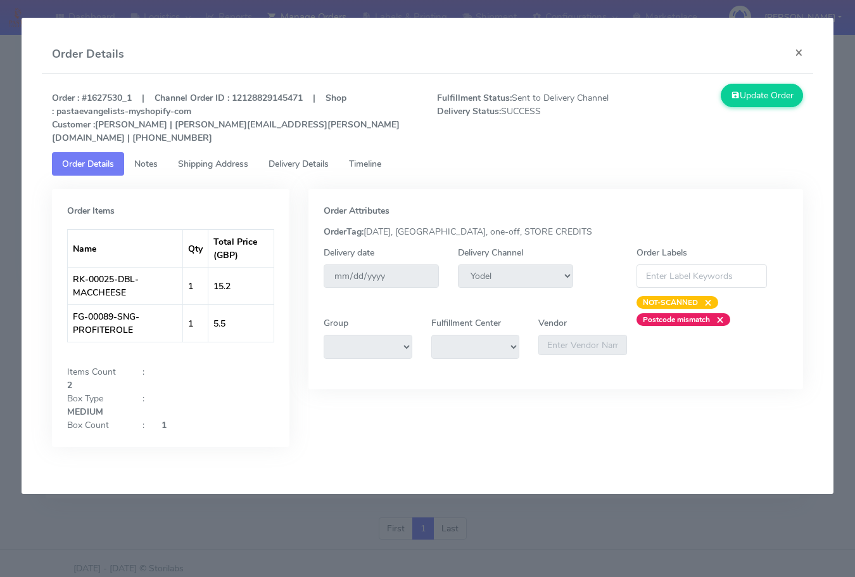
click at [293, 160] on span "Delivery Details" at bounding box center [299, 164] width 60 height 12
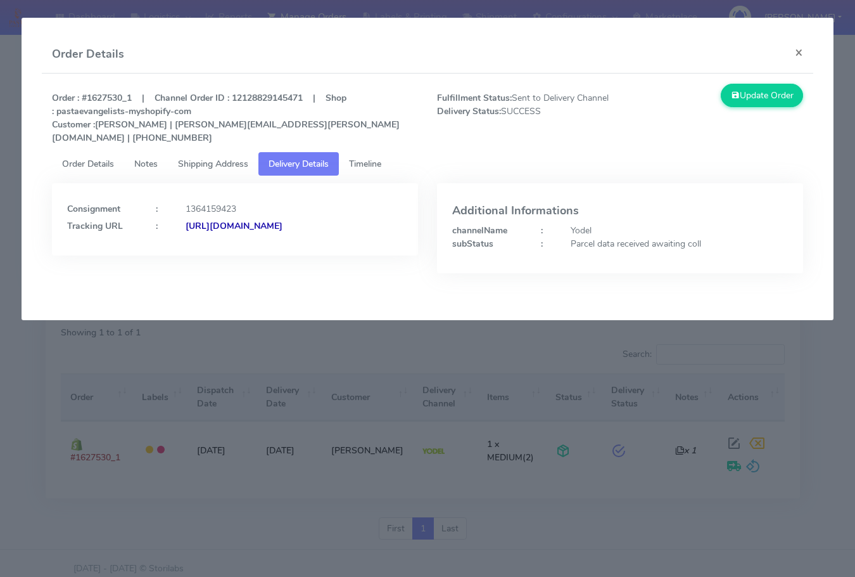
click at [368, 169] on span "Timeline" at bounding box center [365, 164] width 32 height 12
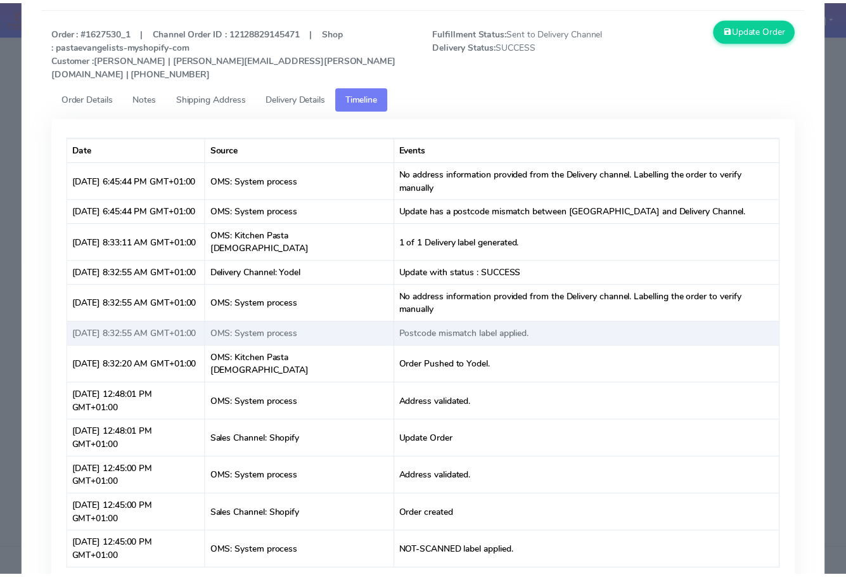
scroll to position [0, 0]
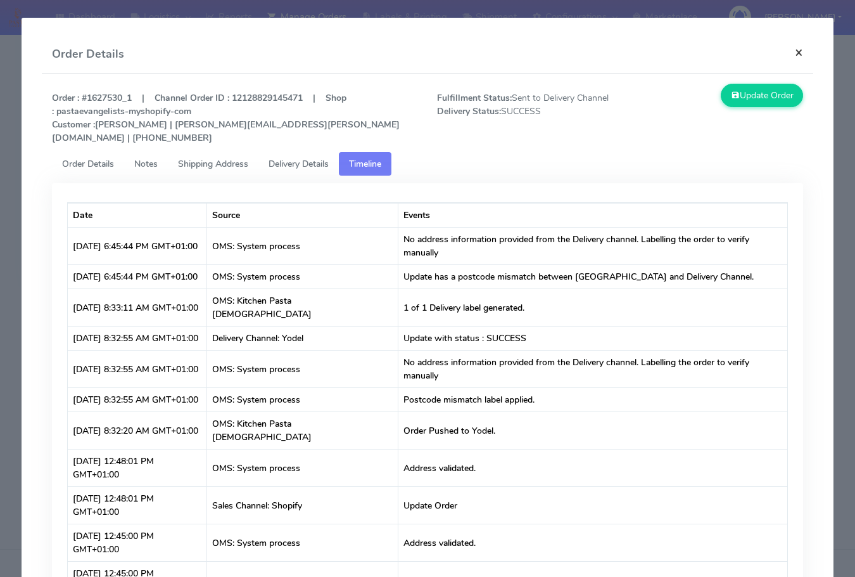
click at [788, 52] on button "×" at bounding box center [799, 52] width 29 height 34
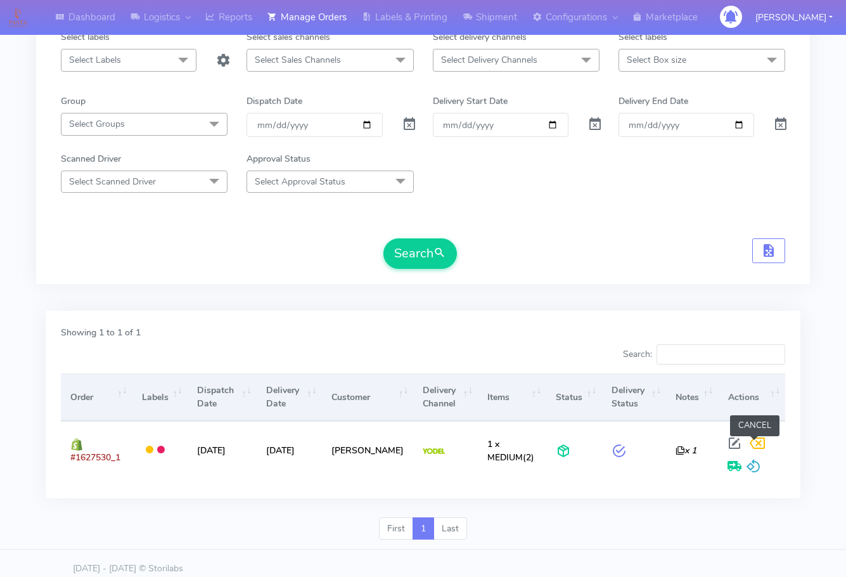
click at [748, 442] on span at bounding box center [757, 446] width 23 height 12
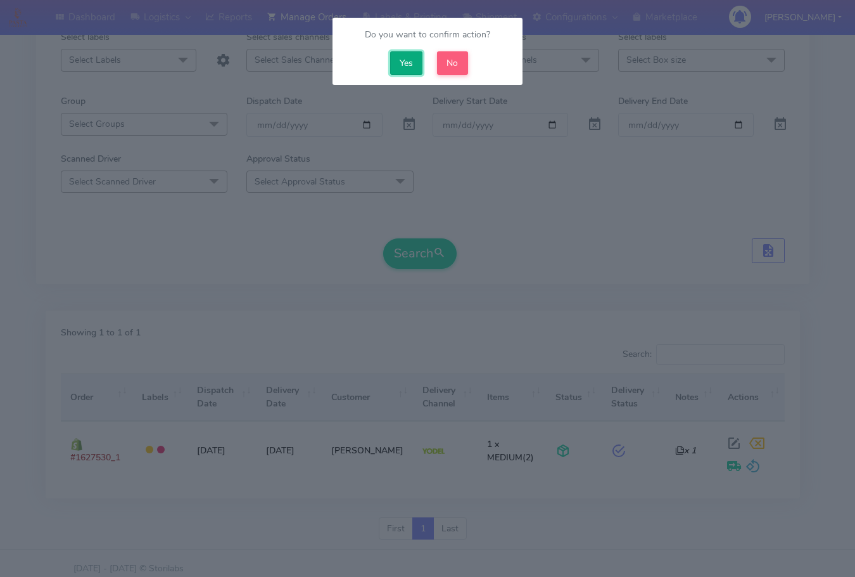
click at [410, 67] on button "Yes" at bounding box center [406, 62] width 33 height 23
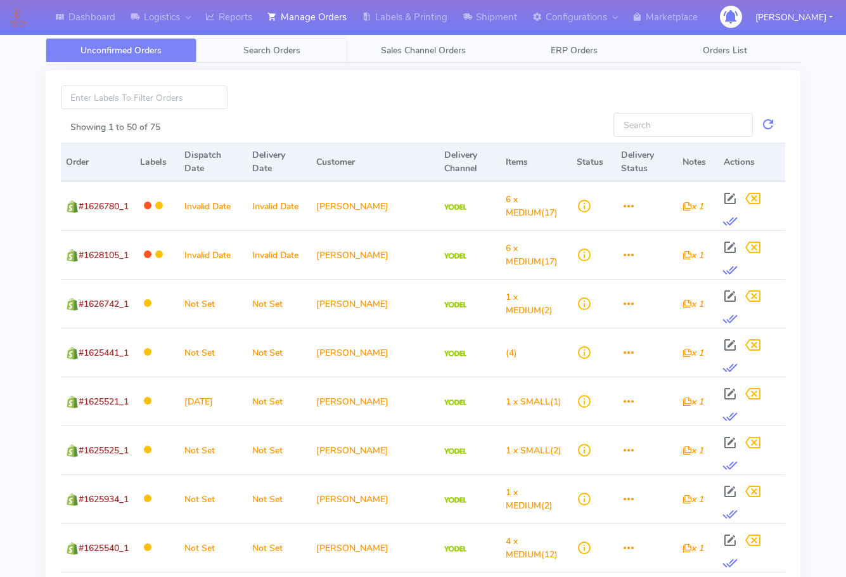
click at [279, 44] on link "Search Orders" at bounding box center [271, 50] width 151 height 25
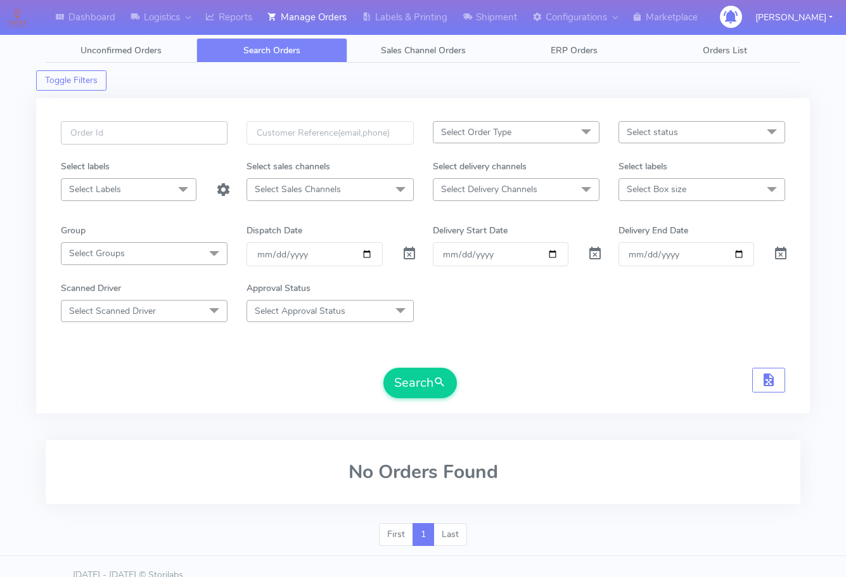
click at [141, 126] on input "text" at bounding box center [144, 132] width 167 height 23
paste input "1627530"
type input "1627530"
click at [407, 257] on span at bounding box center [409, 256] width 15 height 12
click at [416, 375] on button "Search" at bounding box center [419, 382] width 73 height 30
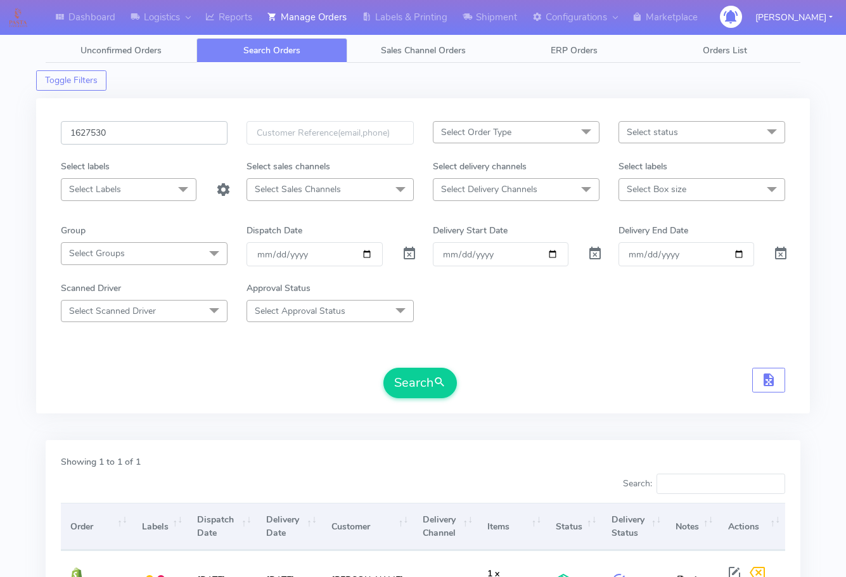
click at [154, 131] on input "1627530" at bounding box center [144, 132] width 167 height 23
paste input "6739"
type input "1626739"
click at [416, 381] on button "Search" at bounding box center [419, 382] width 73 height 30
click at [15, 385] on div "Dashboard Logistics London Logistics Reports Manage Orders Labels & Printing Sh…" at bounding box center [423, 351] width 846 height 656
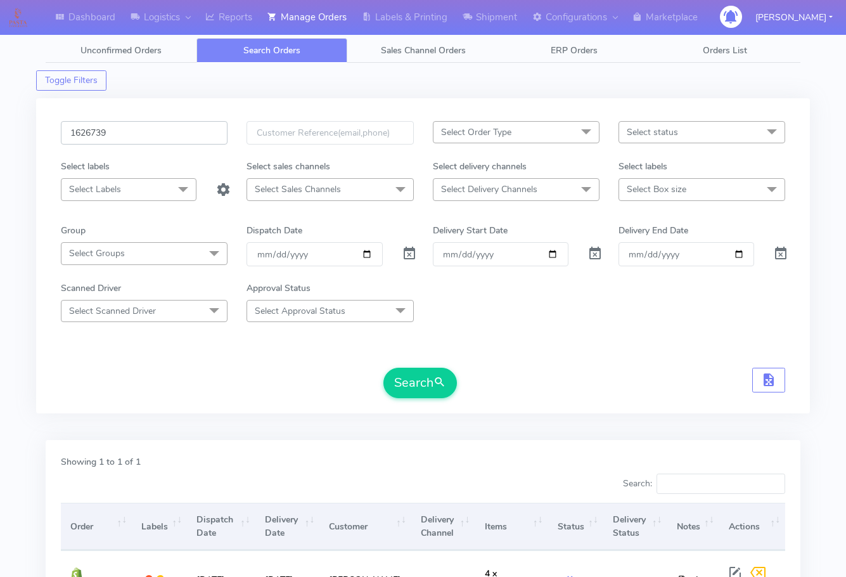
click at [122, 134] on input "1626739" at bounding box center [144, 132] width 167 height 23
paste input "930"
type input "1626930"
click at [444, 386] on span "submit" at bounding box center [439, 382] width 13 height 17
